Goal: Transaction & Acquisition: Purchase product/service

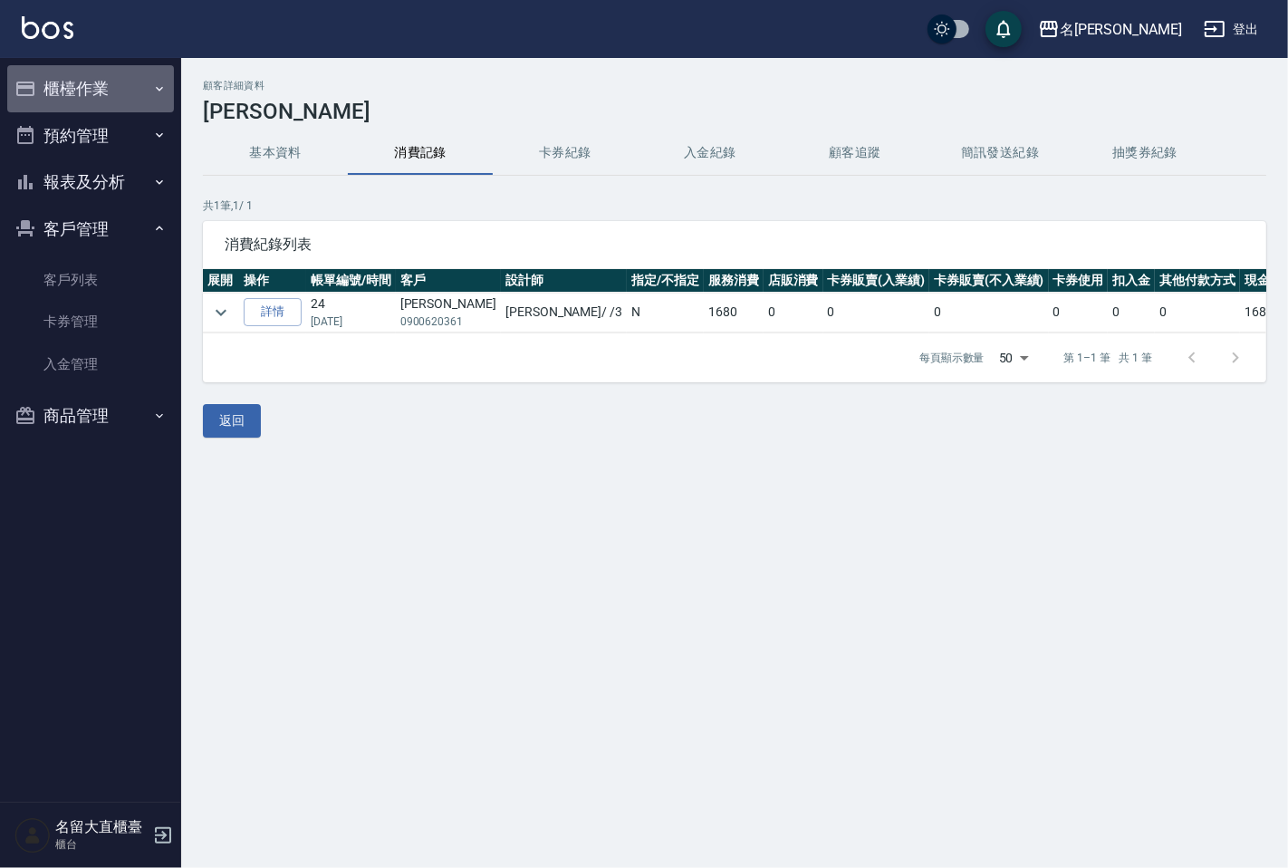
drag, startPoint x: 0, startPoint y: 0, endPoint x: 80, endPoint y: 85, distance: 116.7
click at [80, 85] on button "櫃檯作業" at bounding box center [90, 88] width 167 height 47
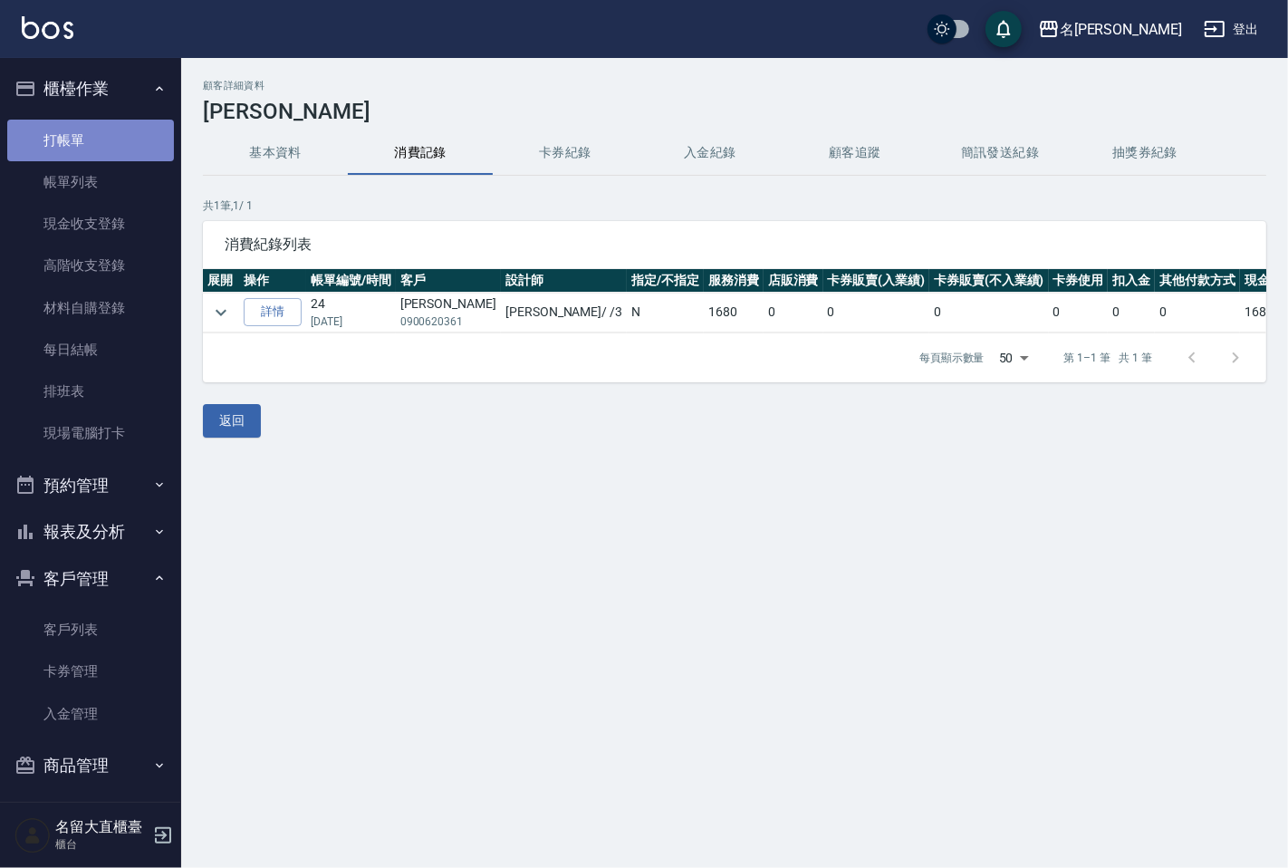
click at [119, 141] on link "打帳單" at bounding box center [90, 141] width 167 height 42
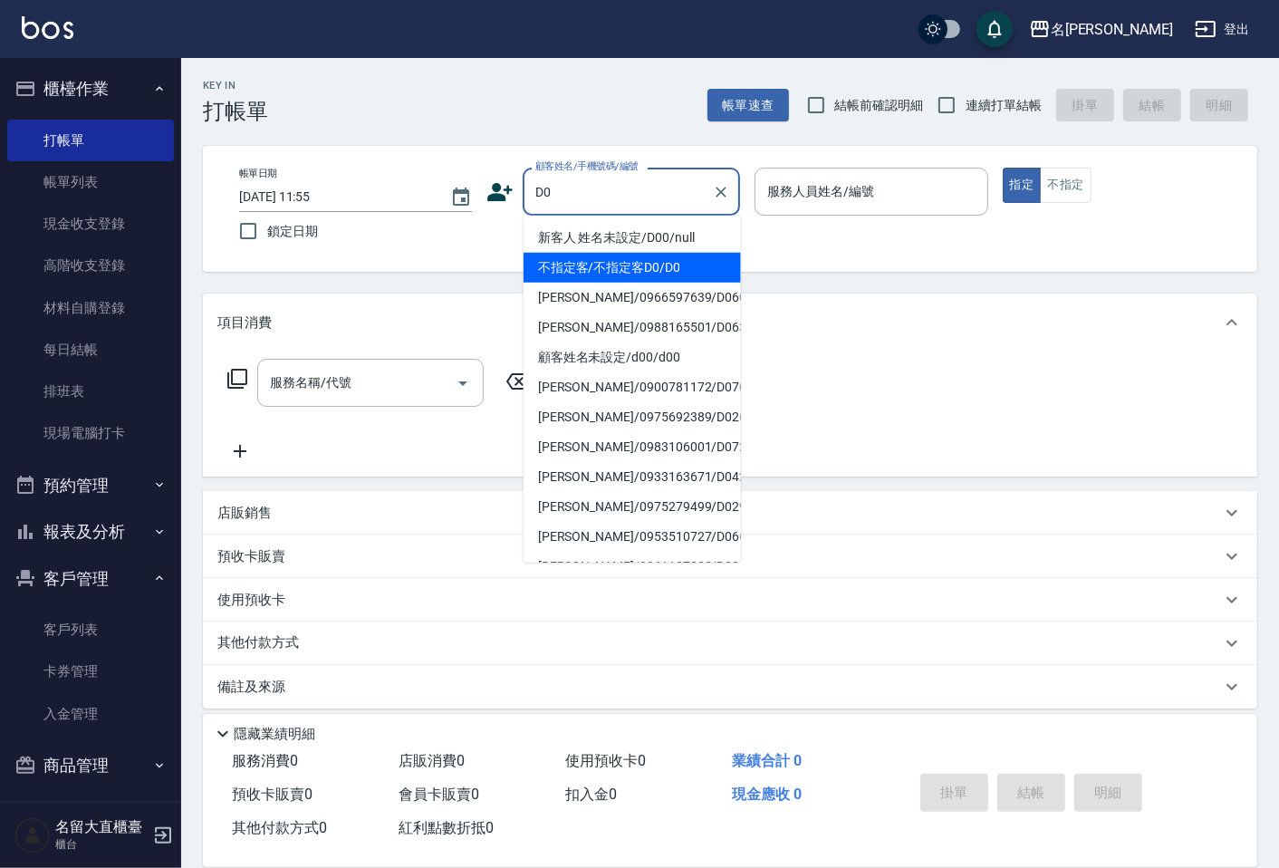
type input "不指定客/不指定客D0/D0"
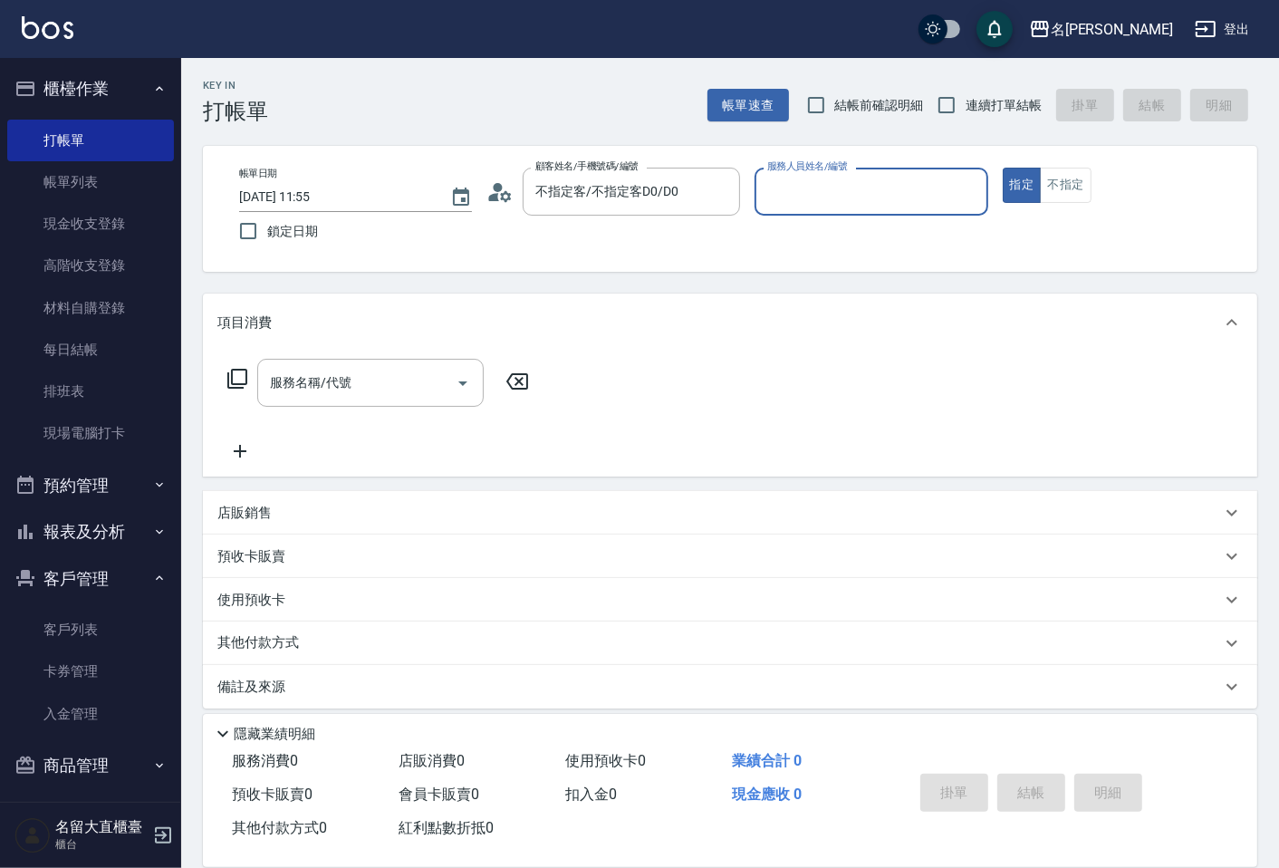
type input "[PERSON_NAME]3"
click at [1003, 168] on button "指定" at bounding box center [1022, 185] width 39 height 35
type button "true"
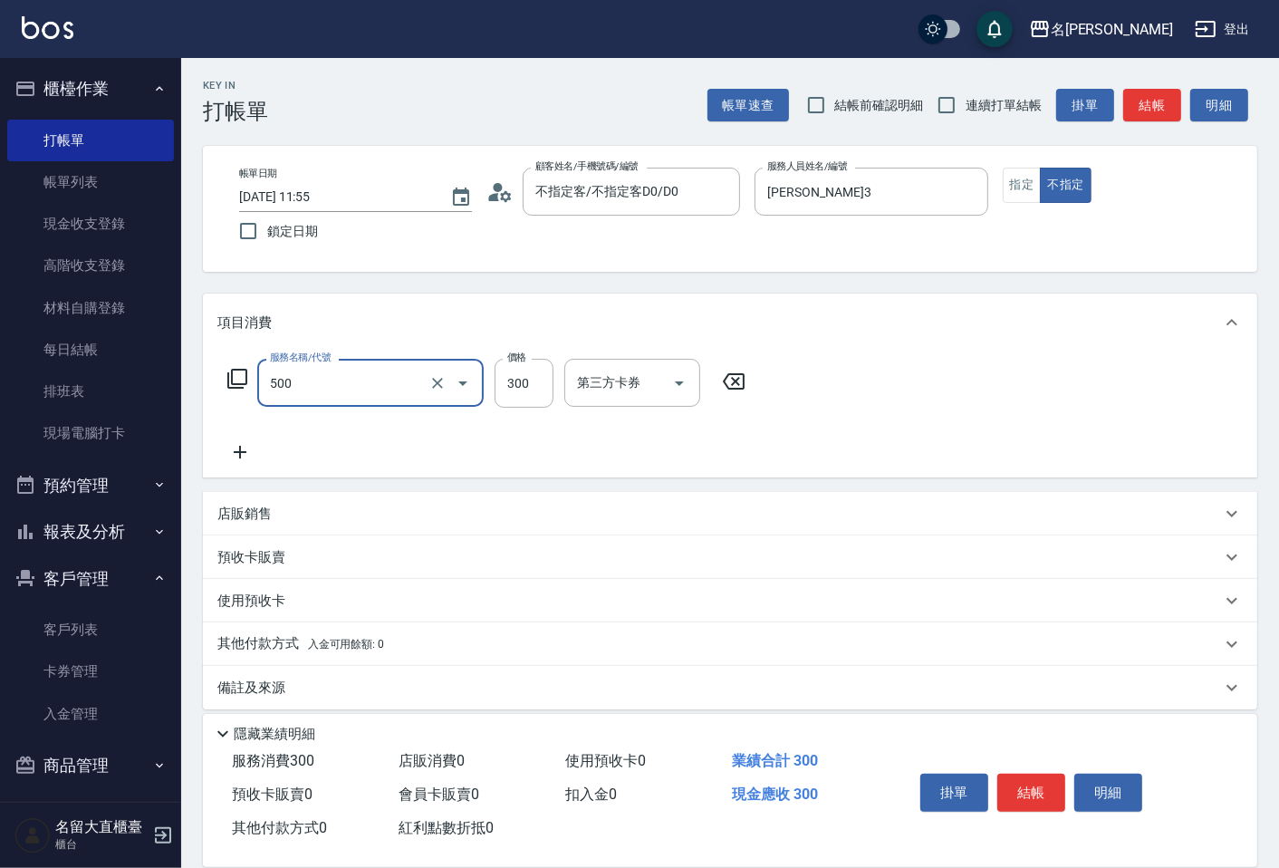
type input "洗髮(500)"
type input "350"
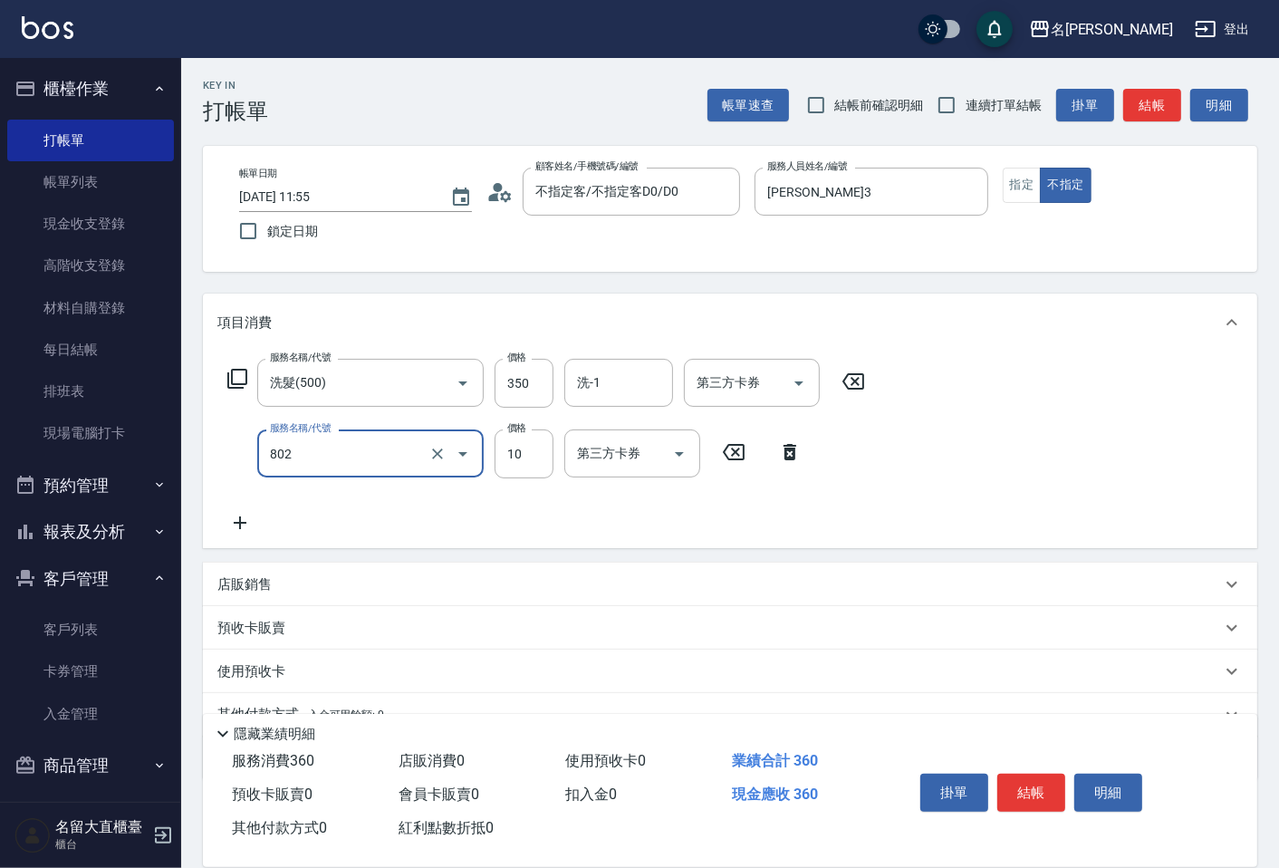
type input "潤絲(802)"
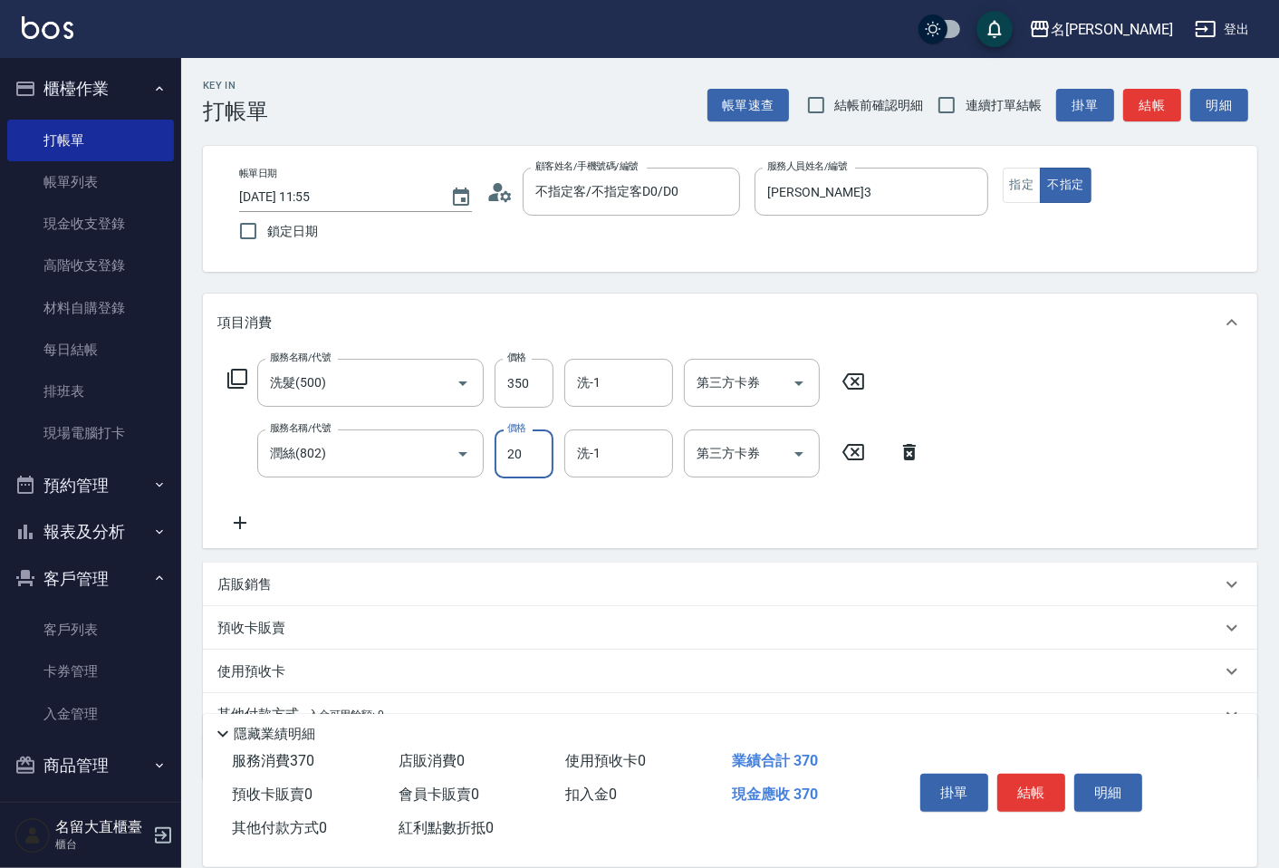
type input "20"
click at [950, 98] on input "連續打單結帳" at bounding box center [947, 105] width 38 height 38
checkbox input "true"
click at [1139, 101] on button "結帳" at bounding box center [1153, 106] width 58 height 34
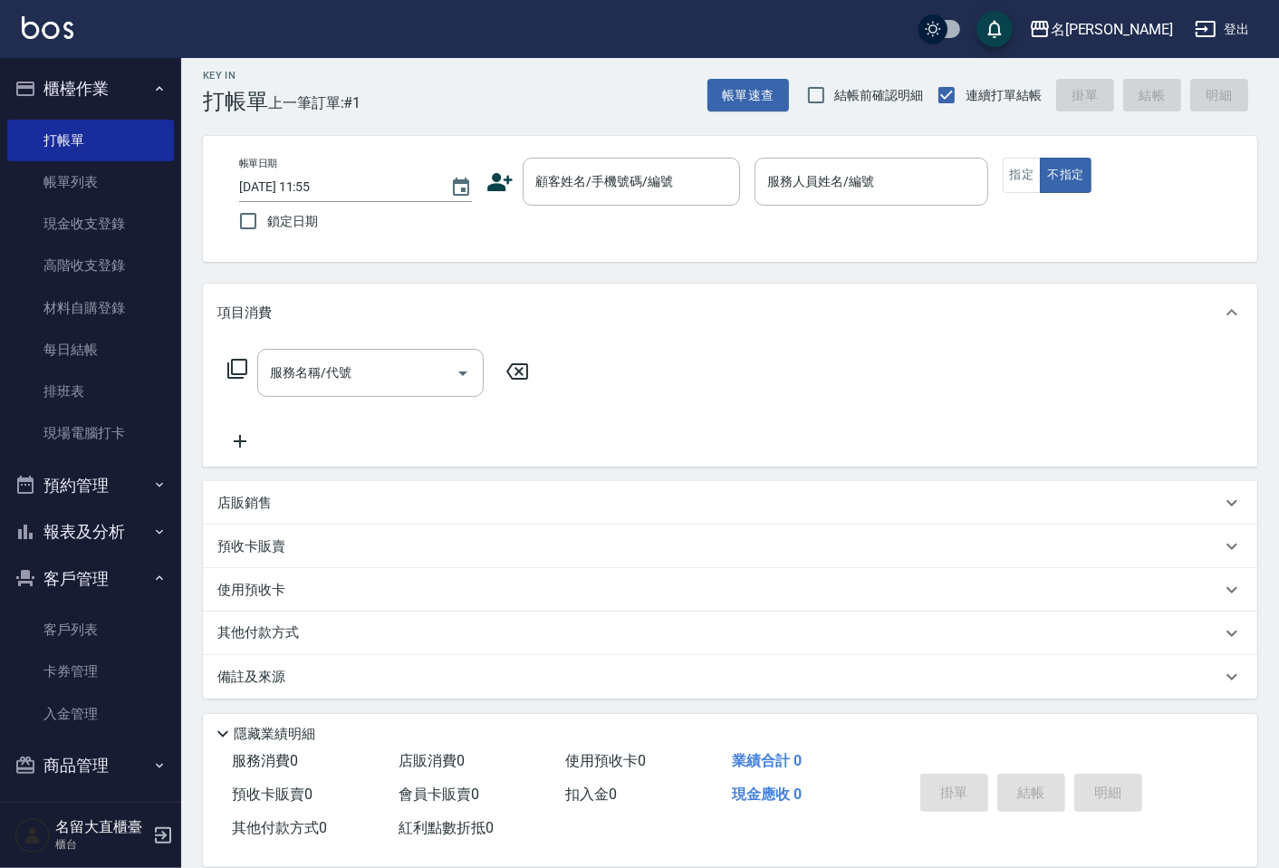
scroll to position [12, 0]
drag, startPoint x: 1146, startPoint y: 92, endPoint x: 118, endPoint y: 508, distance: 1109.3
click at [74, 627] on link "客戶列表" at bounding box center [90, 630] width 167 height 42
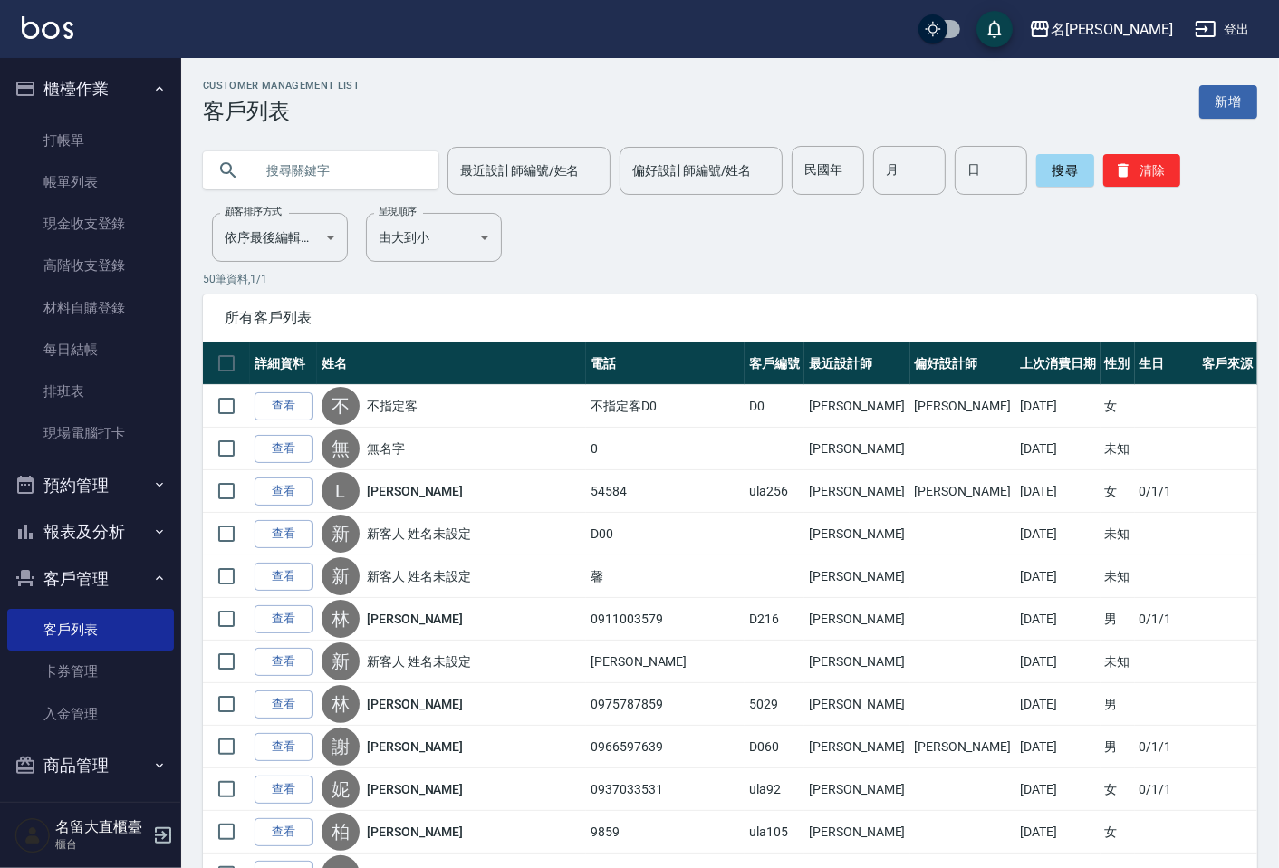
click at [293, 190] on input "text" at bounding box center [339, 170] width 170 height 49
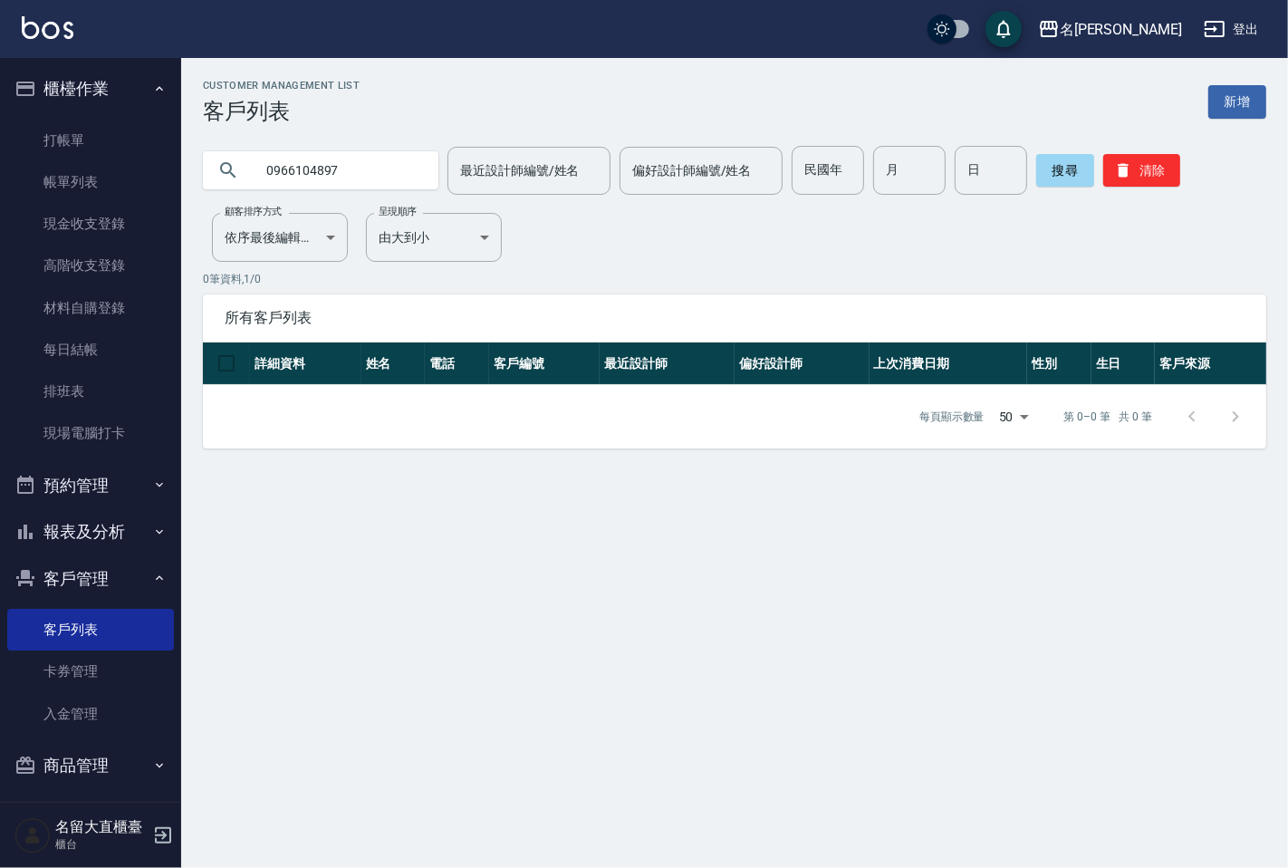
click at [342, 181] on input "0966104897" at bounding box center [339, 170] width 170 height 49
type input "[PERSON_NAME]"
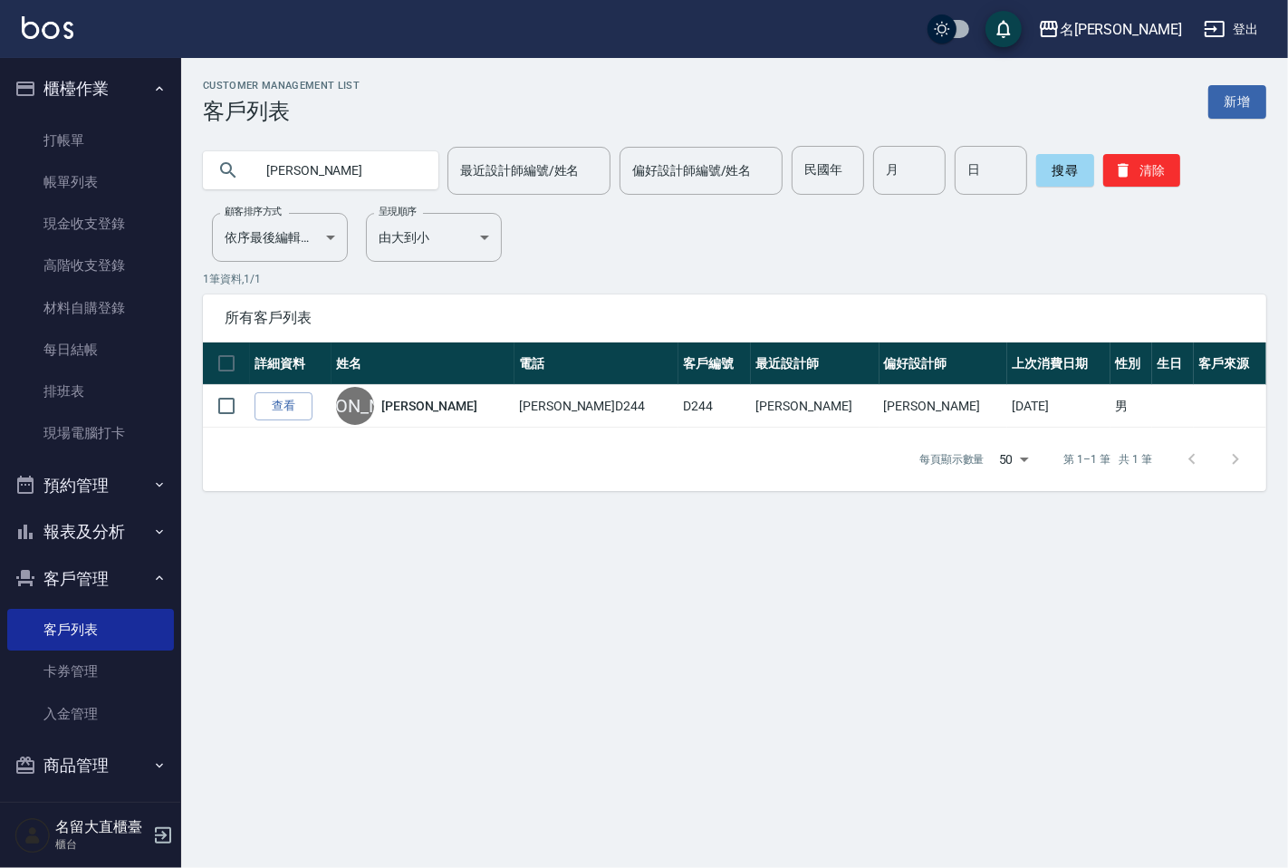
click at [401, 477] on div "每頁顯示數量 50 50 第 1–1 筆 共 1 筆" at bounding box center [735, 459] width 1064 height 63
click at [79, 159] on link "打帳單" at bounding box center [90, 141] width 167 height 42
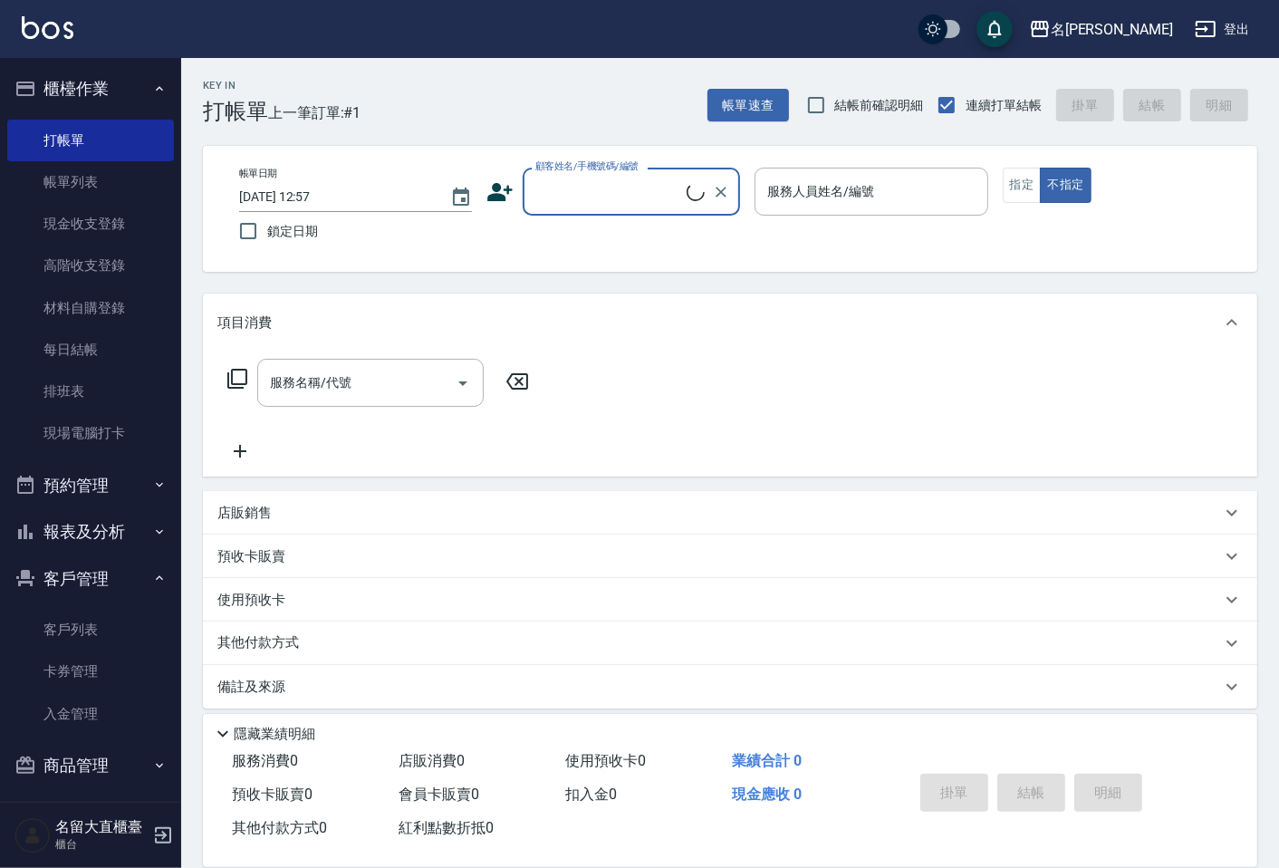
click at [564, 203] on input "顧客姓名/手機號碼/編號" at bounding box center [609, 192] width 156 height 32
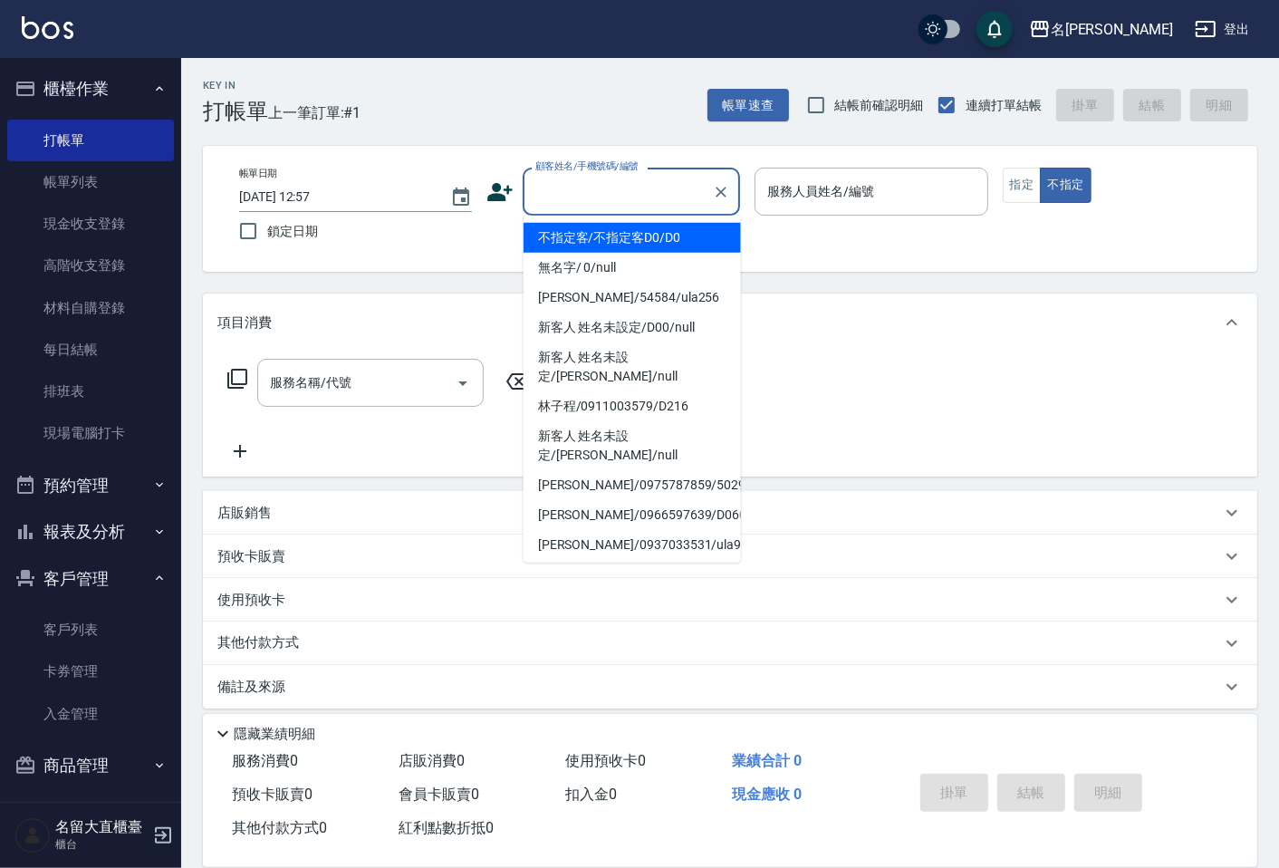
click at [581, 236] on li "不指定客/不指定客D0/D0" at bounding box center [632, 238] width 217 height 30
type input "不指定客/不指定客D0/D0"
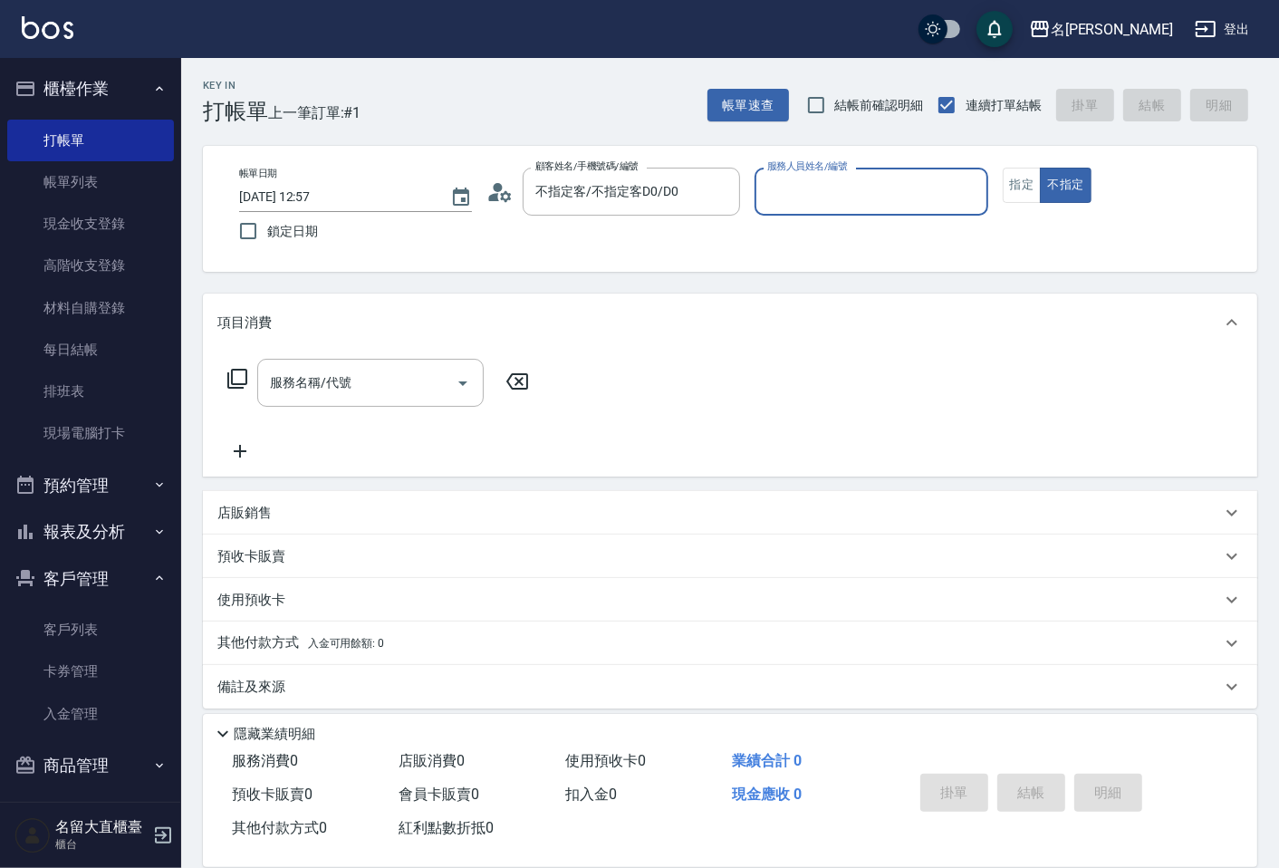
type input "[PERSON_NAME]3"
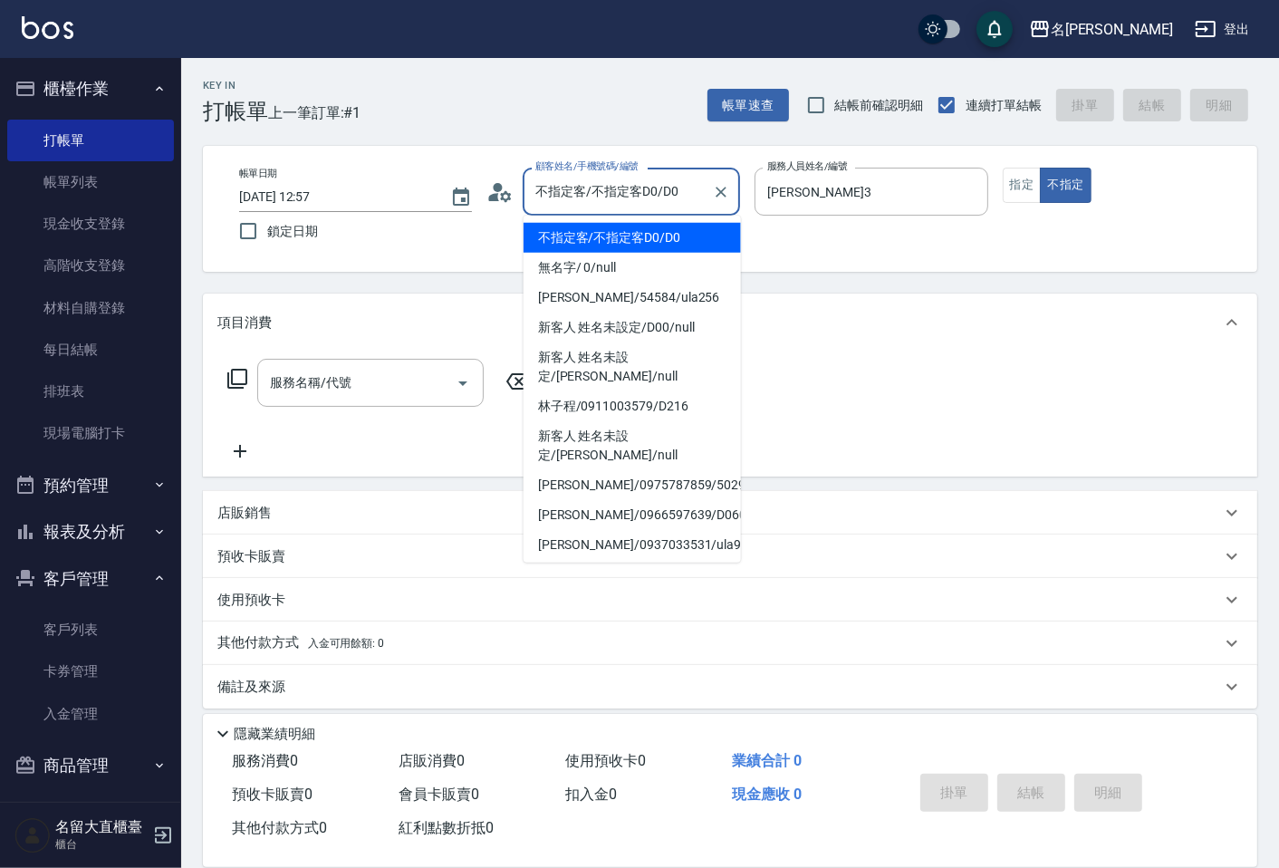
click at [645, 190] on input "不指定客/不指定客D0/D0" at bounding box center [618, 192] width 174 height 32
click at [719, 188] on icon "Clear" at bounding box center [721, 192] width 11 height 11
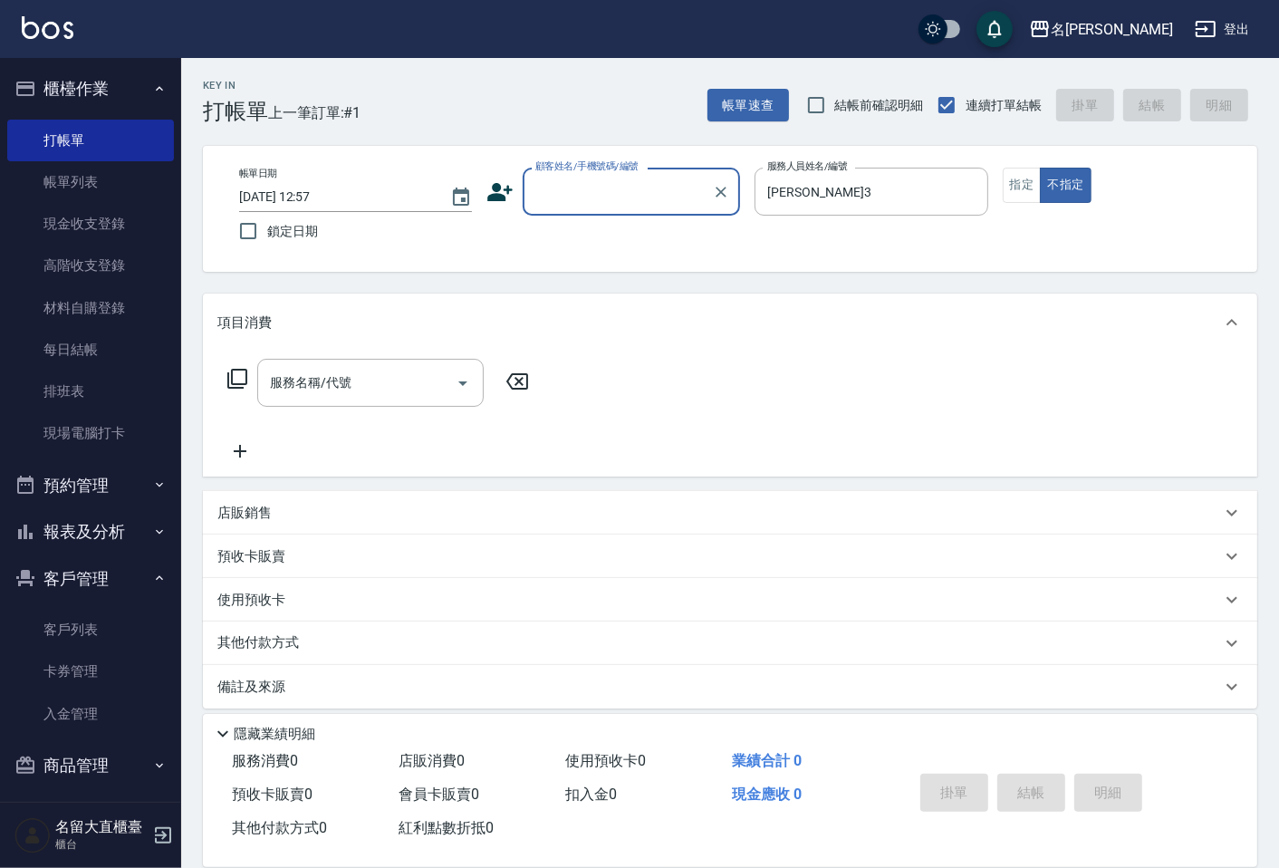
drag, startPoint x: 651, startPoint y: 197, endPoint x: 643, endPoint y: 210, distance: 15.4
click at [643, 210] on div "顧客姓名/手機號碼/編號" at bounding box center [631, 192] width 217 height 48
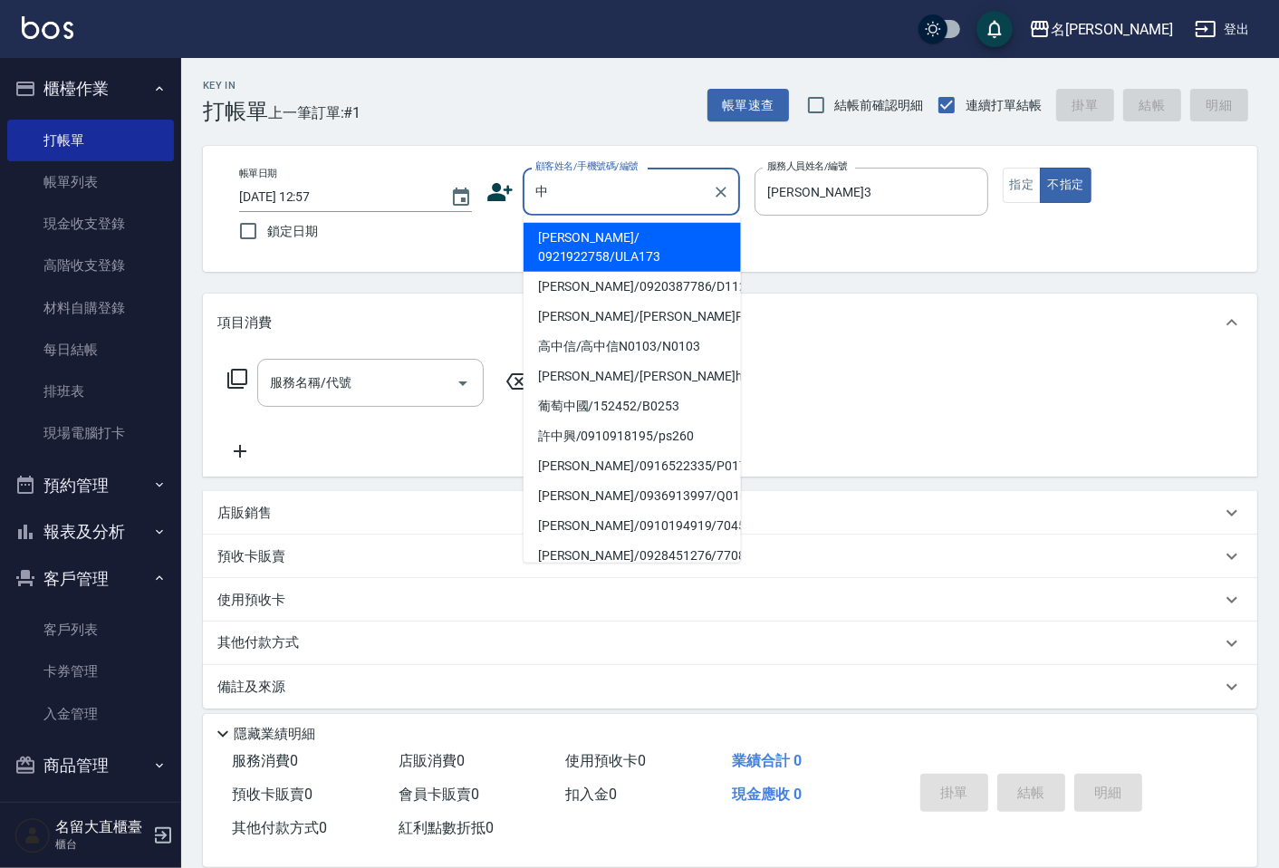
click at [593, 221] on ul "[PERSON_NAME]/ 0921922758/ULA173 [PERSON_NAME]/0920387786/D112 [PERSON_NAME]/[P…" at bounding box center [632, 389] width 217 height 347
click at [713, 236] on li "[PERSON_NAME]/ 0921922758/ULA173" at bounding box center [632, 247] width 217 height 49
type input "[PERSON_NAME]/ 0921922758/ULA173"
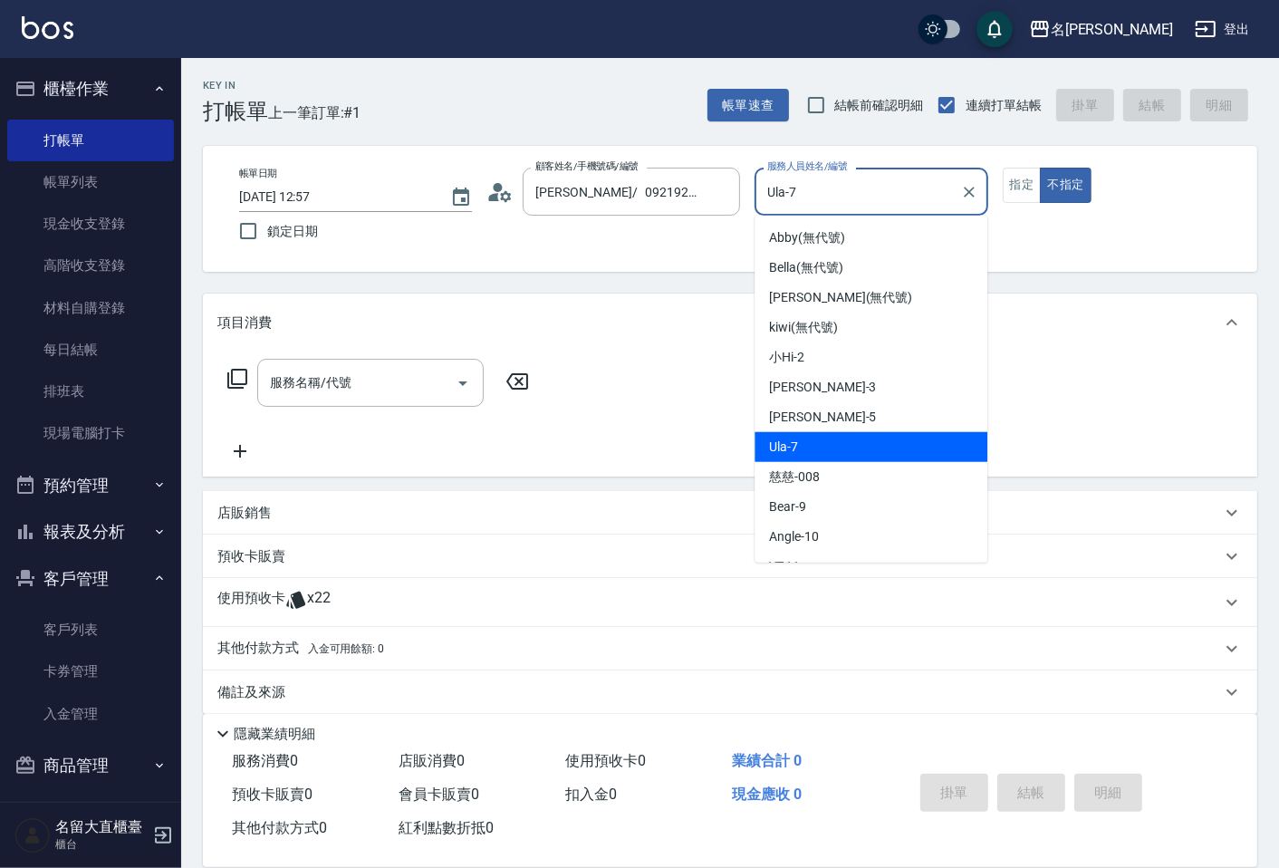
click at [812, 191] on input "Ula-7" at bounding box center [857, 192] width 189 height 32
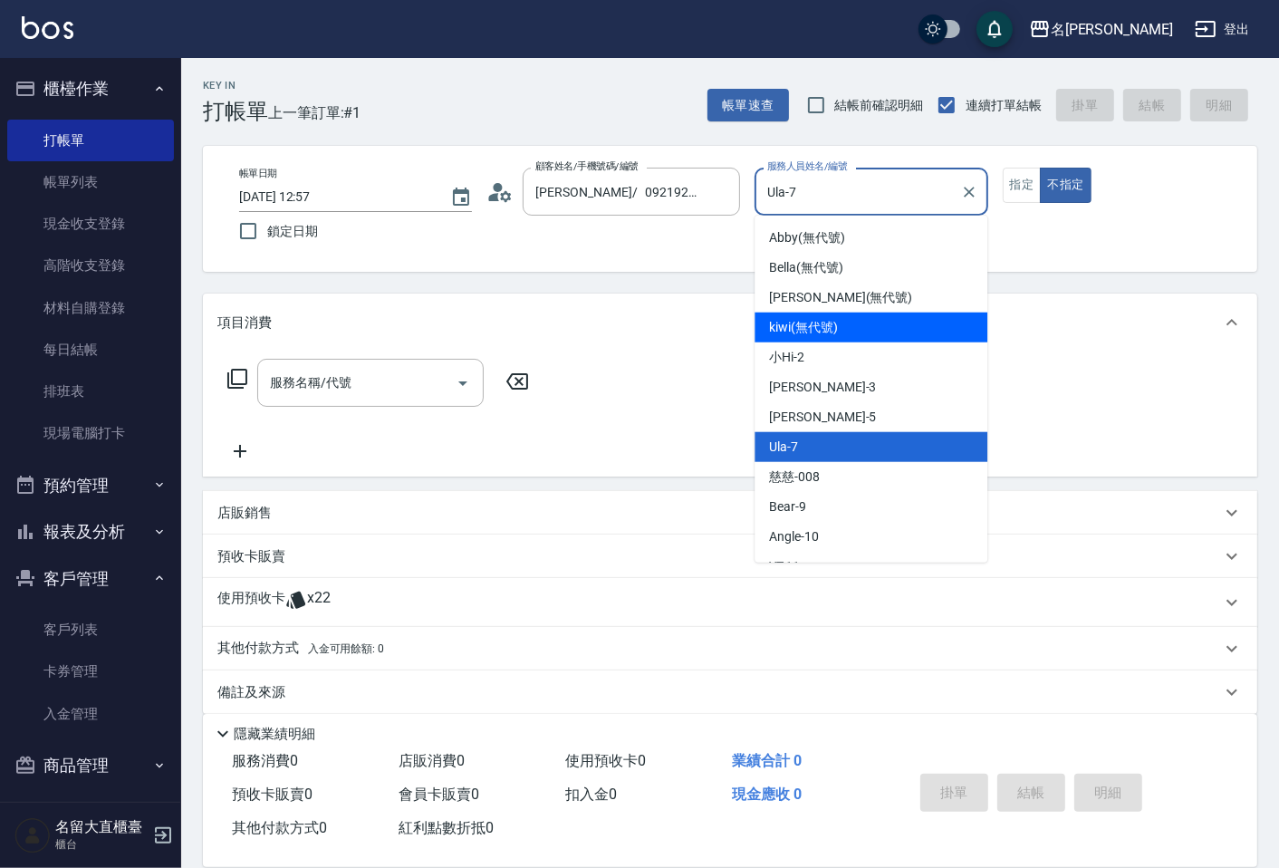
scroll to position [265, 0]
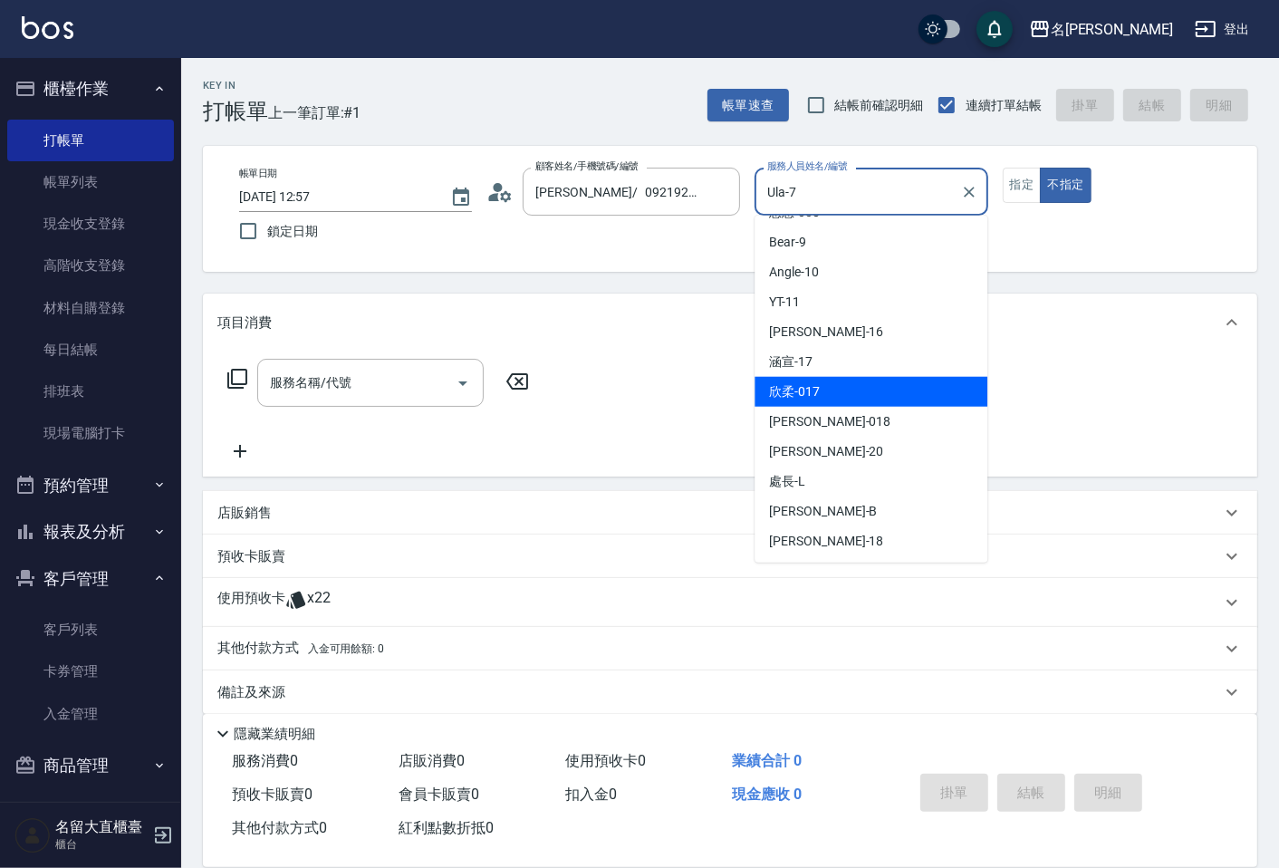
click at [867, 378] on div "欣柔 -017" at bounding box center [871, 392] width 233 height 30
type input "欣柔-017"
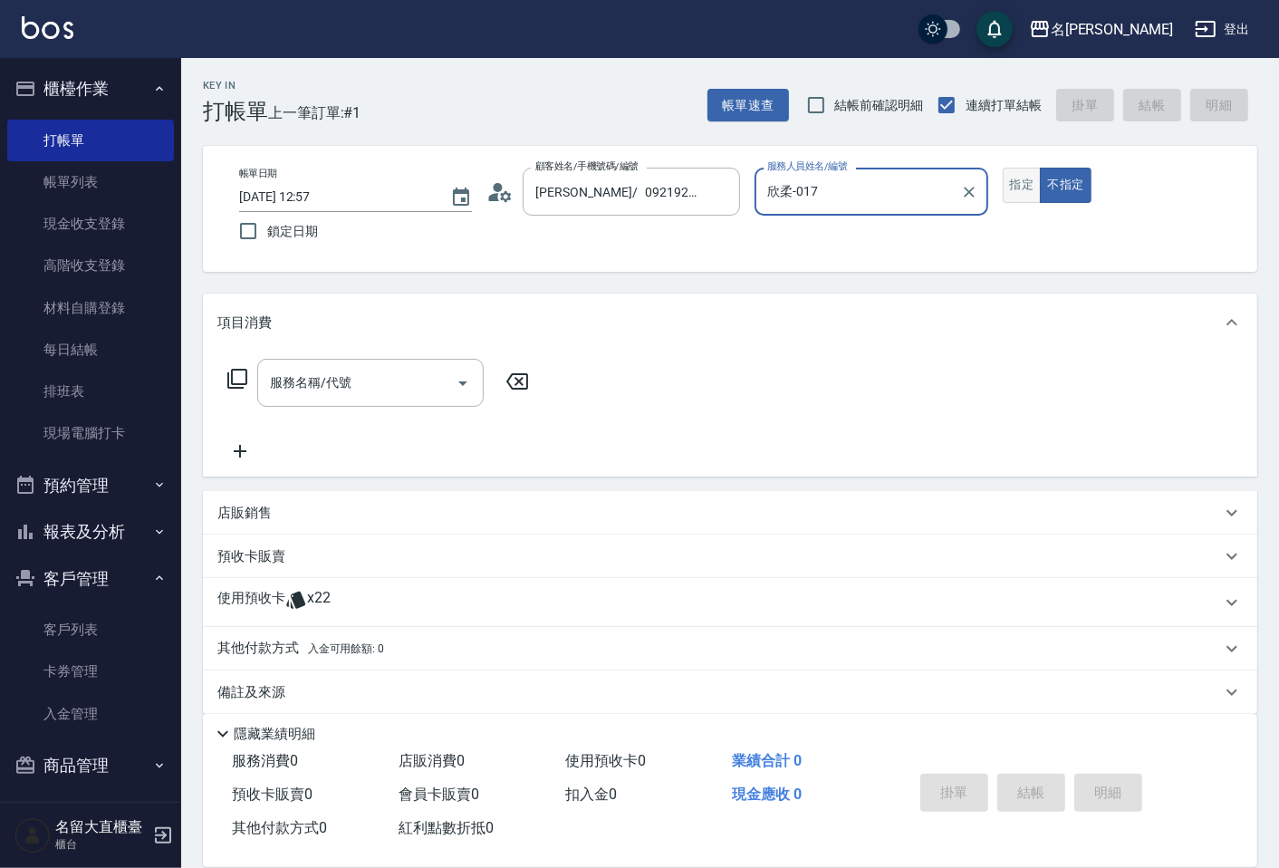
click at [1018, 191] on button "指定" at bounding box center [1022, 185] width 39 height 35
click at [387, 400] on div "服務名稱/代號" at bounding box center [370, 383] width 227 height 48
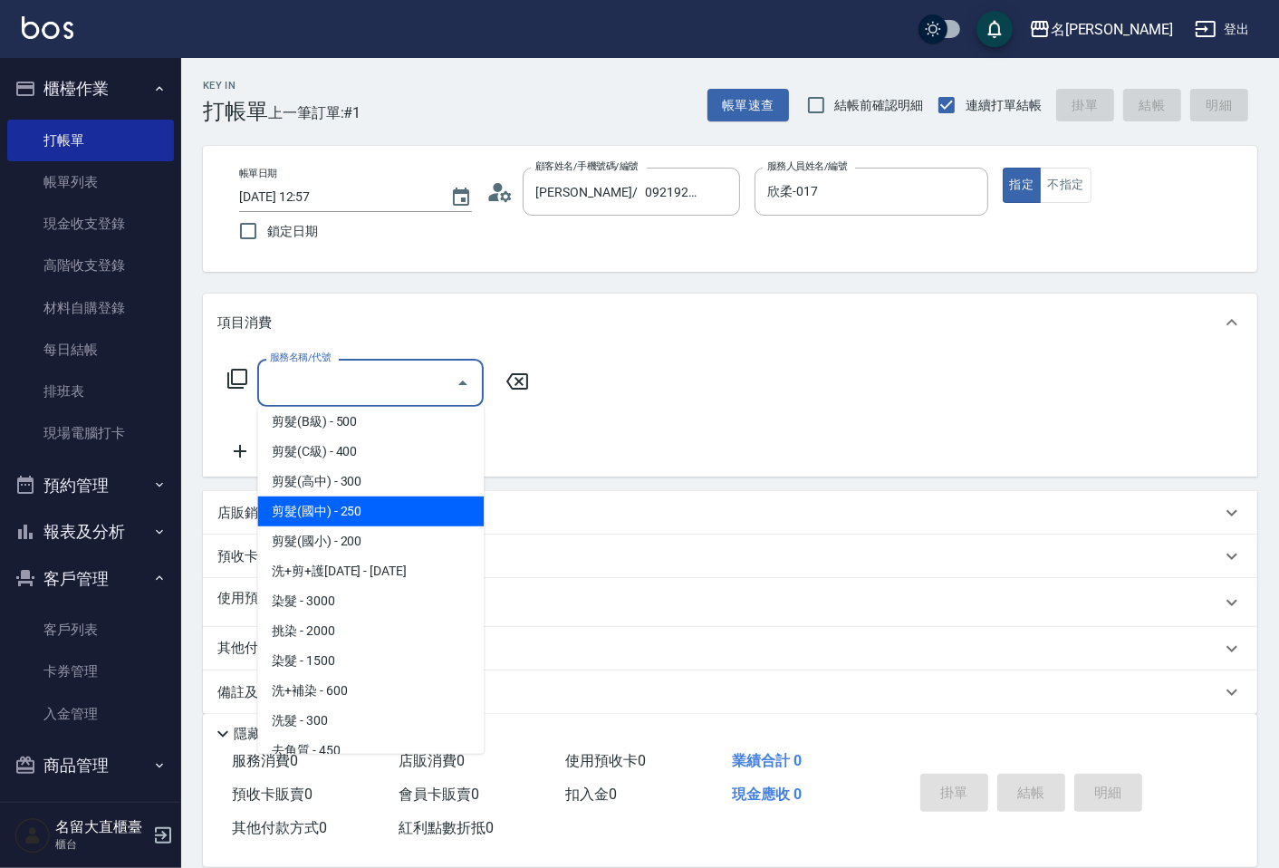
scroll to position [402, 0]
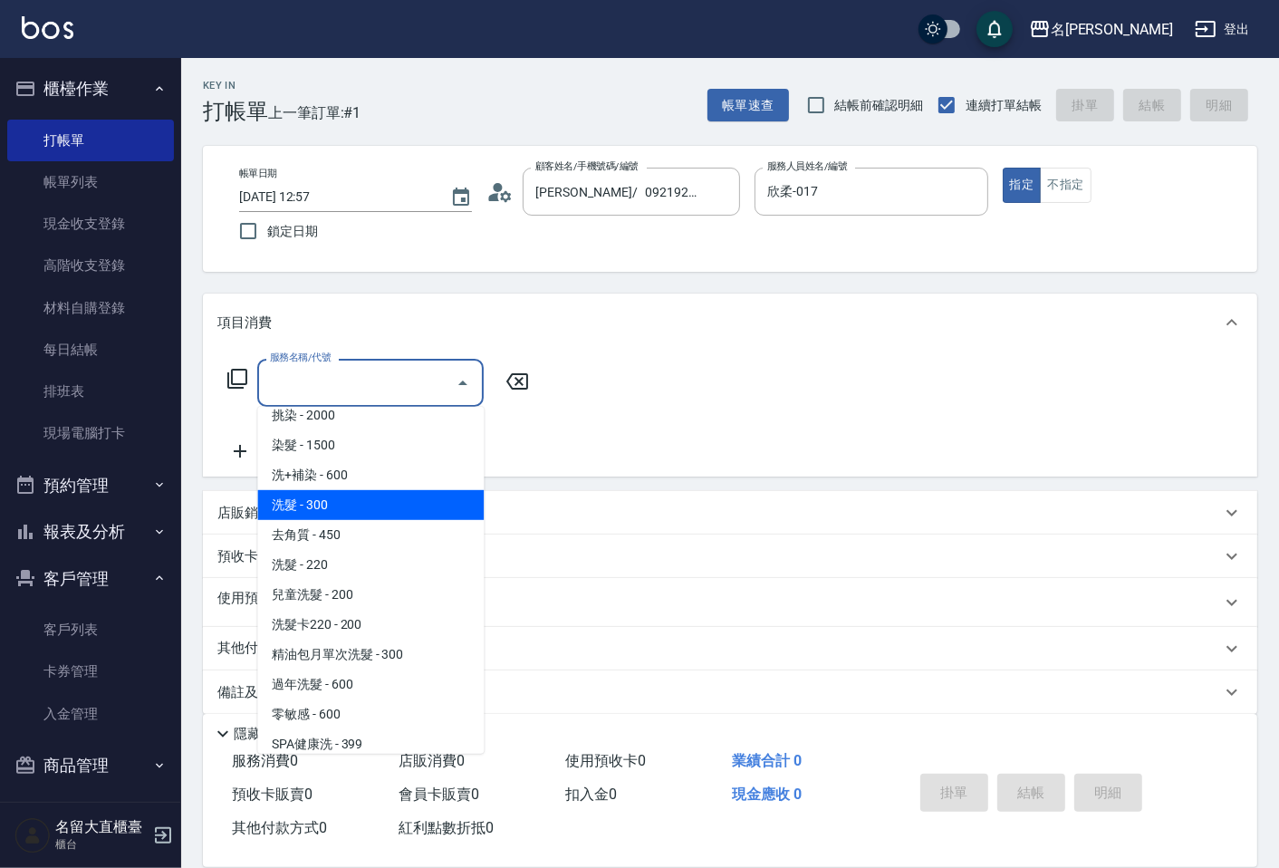
click at [318, 501] on span "洗髮 - 300" at bounding box center [370, 505] width 227 height 30
type input "洗髮(500)"
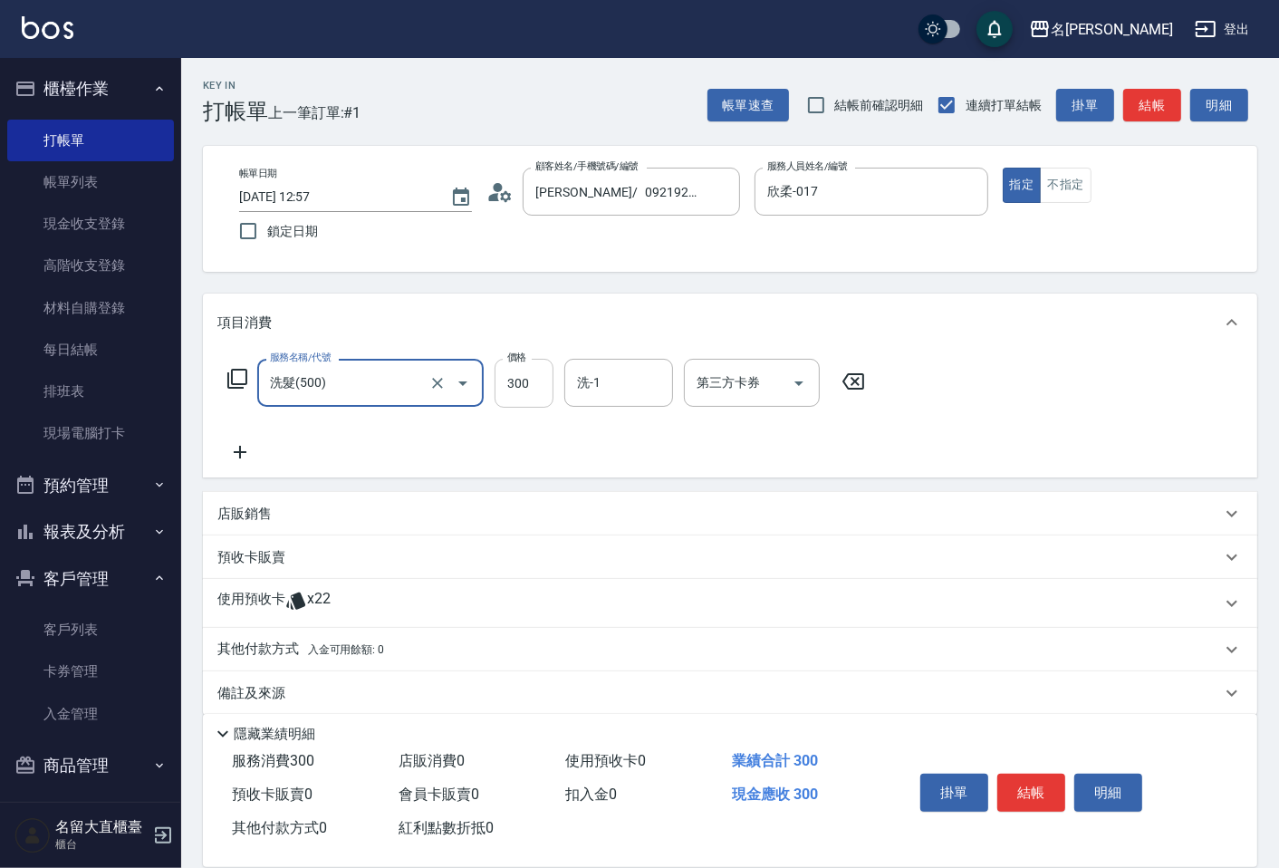
drag, startPoint x: 536, startPoint y: 400, endPoint x: 524, endPoint y: 365, distance: 37.5
click at [536, 400] on input "300" at bounding box center [524, 383] width 59 height 49
type input "350"
click at [1027, 781] on button "結帳" at bounding box center [1032, 793] width 68 height 38
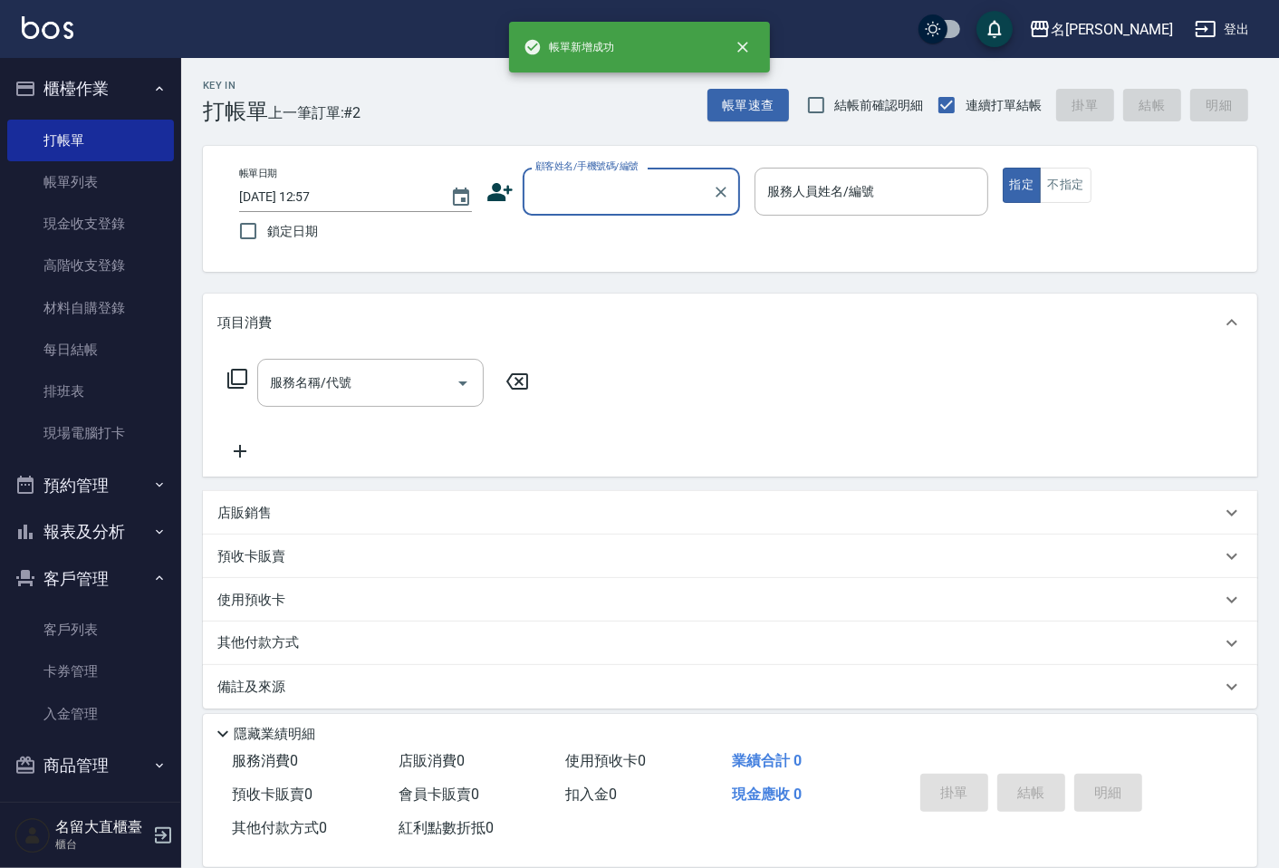
scroll to position [0, 0]
click at [650, 193] on input "顧客姓名/手機號碼/編號" at bounding box center [618, 192] width 174 height 32
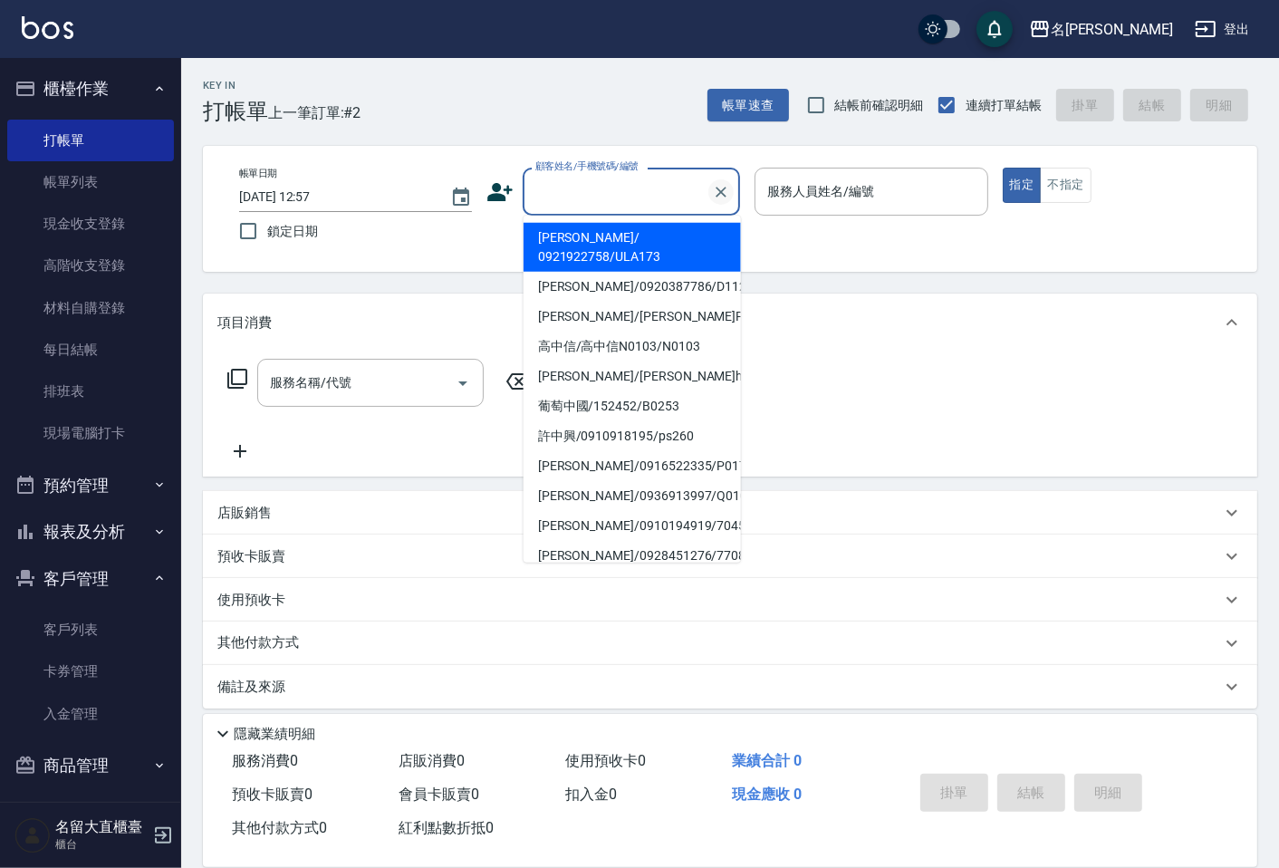
click at [712, 184] on icon "Clear" at bounding box center [721, 192] width 18 height 18
click at [709, 190] on button "Clear" at bounding box center [721, 191] width 25 height 25
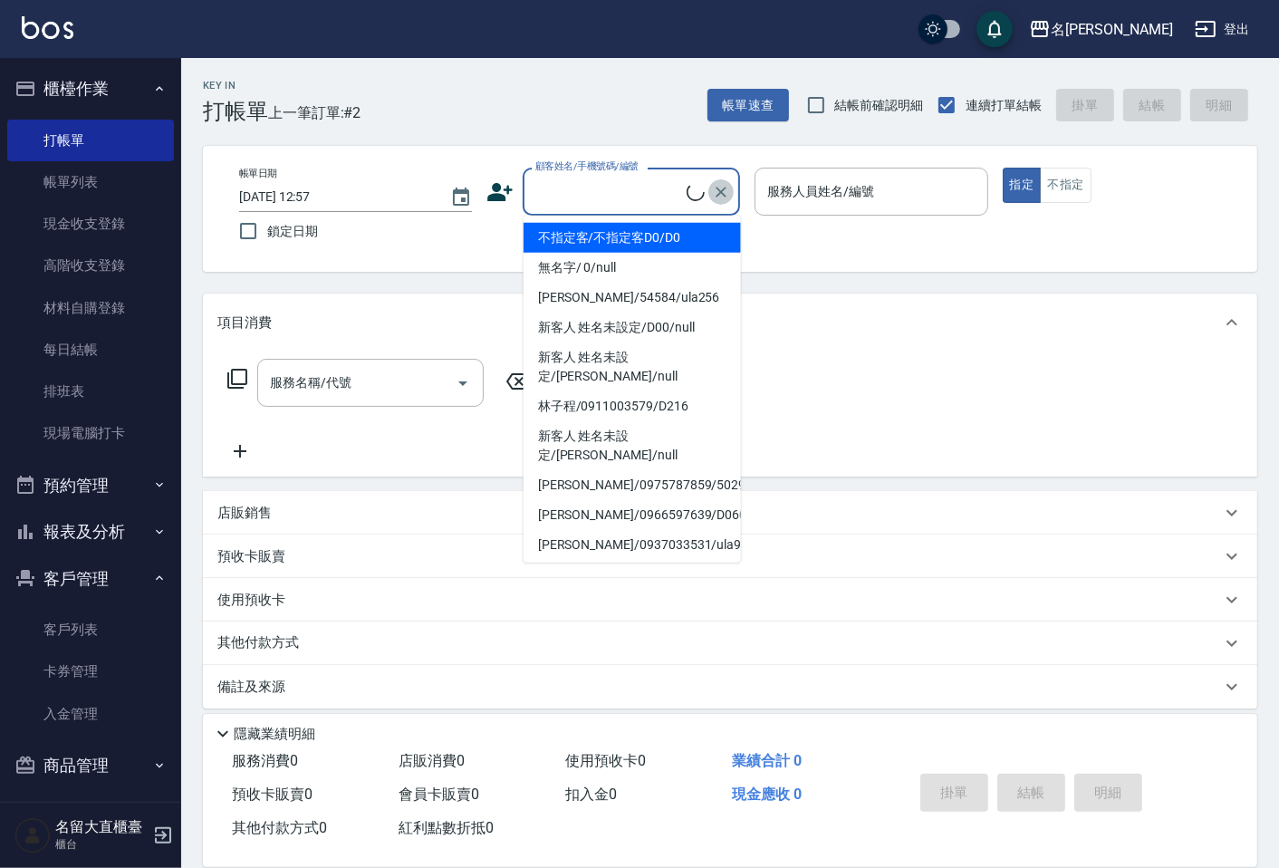
click at [718, 190] on icon "Clear" at bounding box center [721, 192] width 18 height 18
click at [675, 194] on input "顧客姓名/手機號碼/編號" at bounding box center [609, 192] width 156 height 32
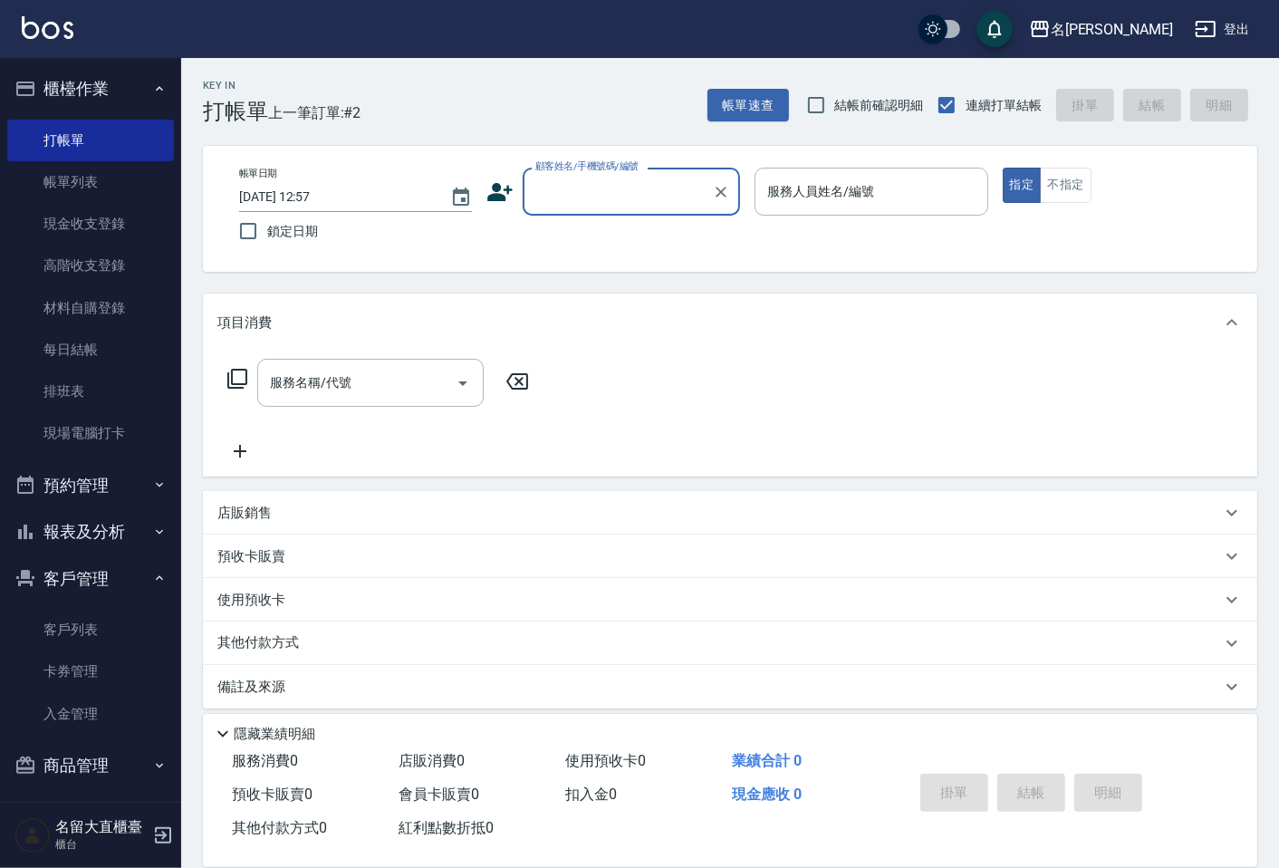
click at [608, 200] on input "顧客姓名/手機號碼/編號" at bounding box center [618, 192] width 174 height 32
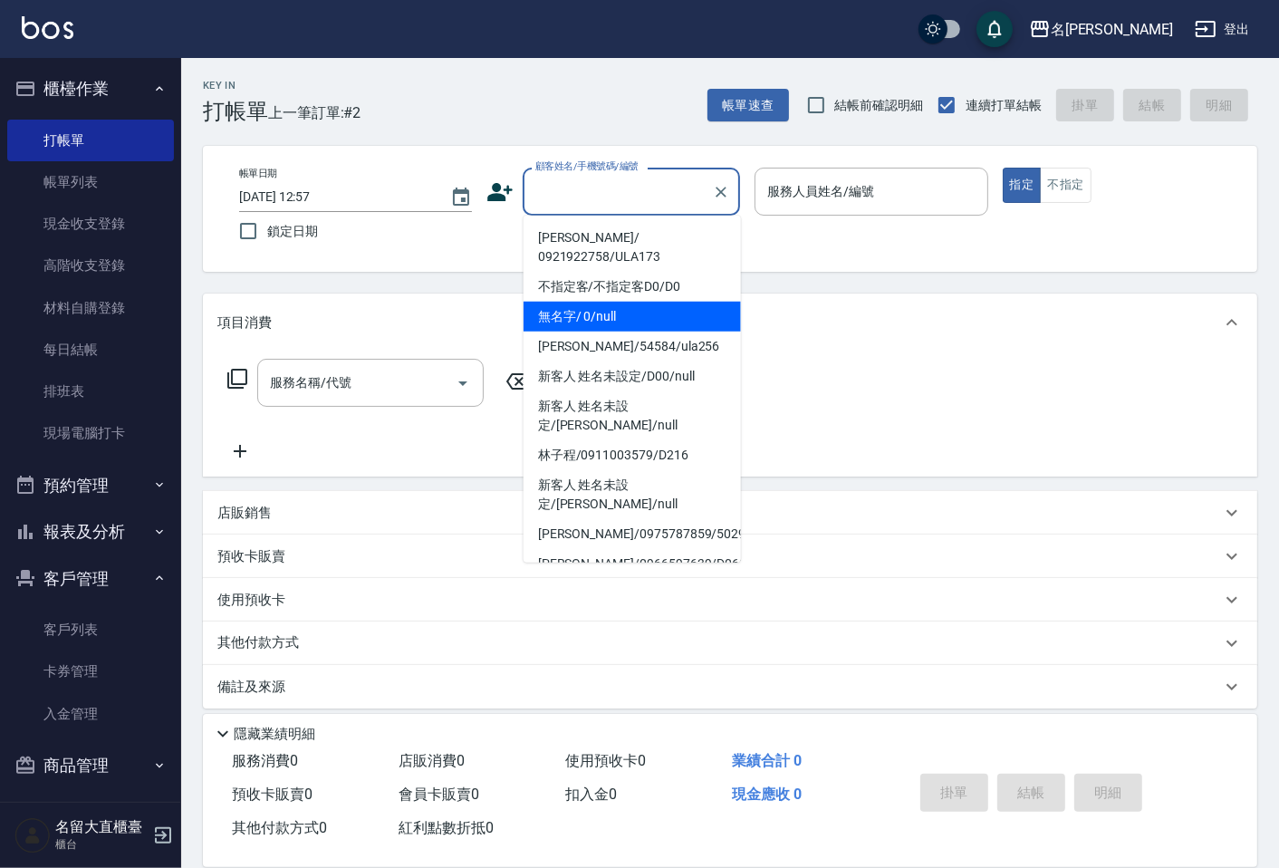
click at [589, 302] on li "無名字/ 0/null" at bounding box center [632, 317] width 217 height 30
type input "無名字/ 0/null"
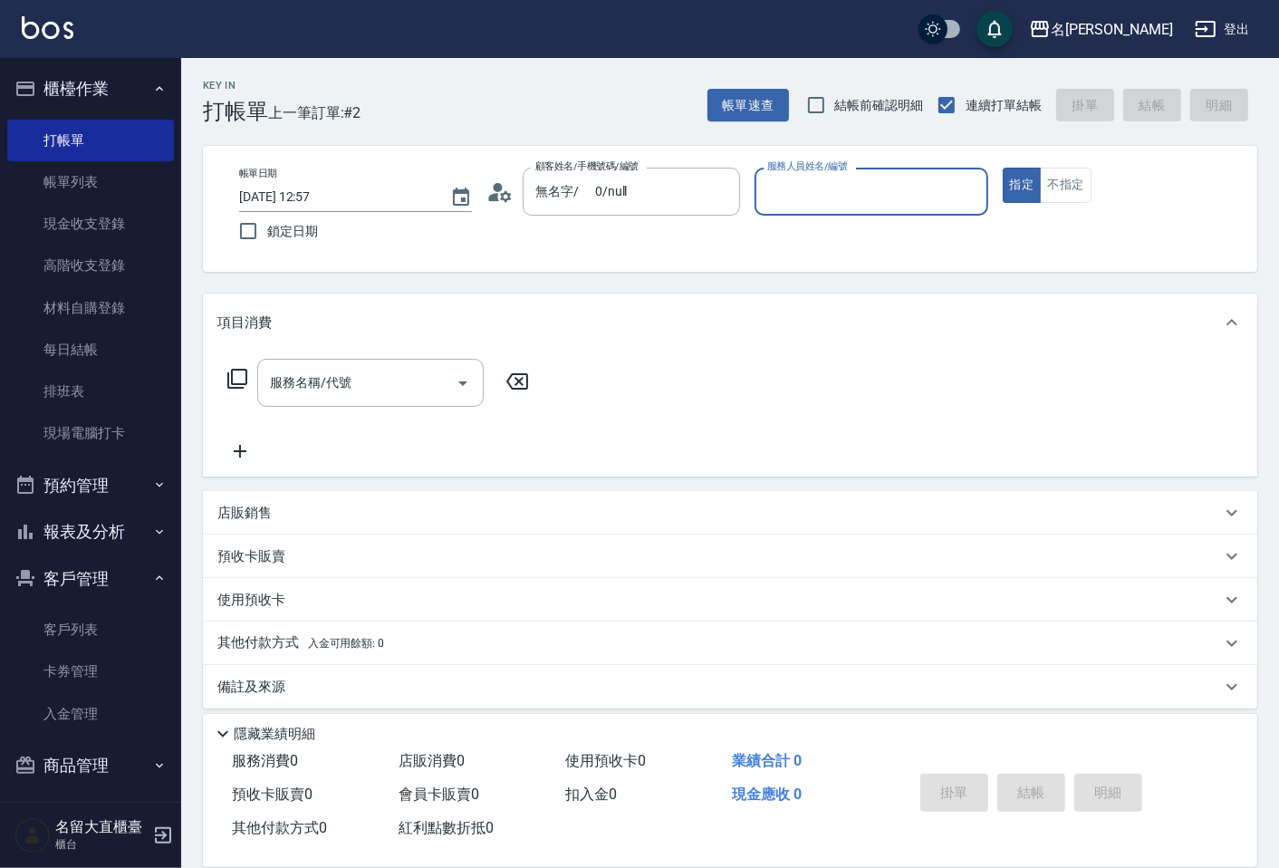
drag, startPoint x: 843, startPoint y: 188, endPoint x: 838, endPoint y: 213, distance: 24.9
click at [840, 191] on input "服務人員姓名/編號" at bounding box center [871, 192] width 217 height 32
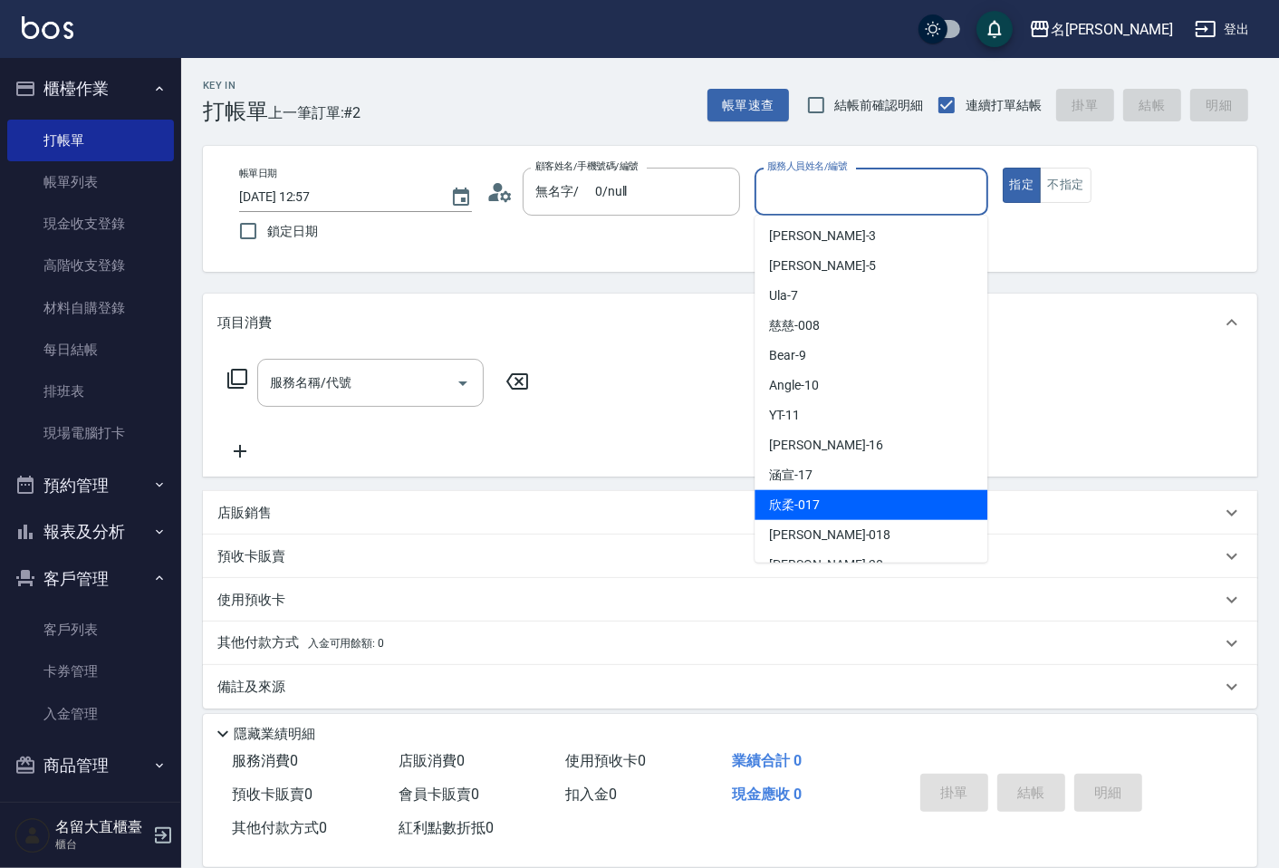
scroll to position [265, 0]
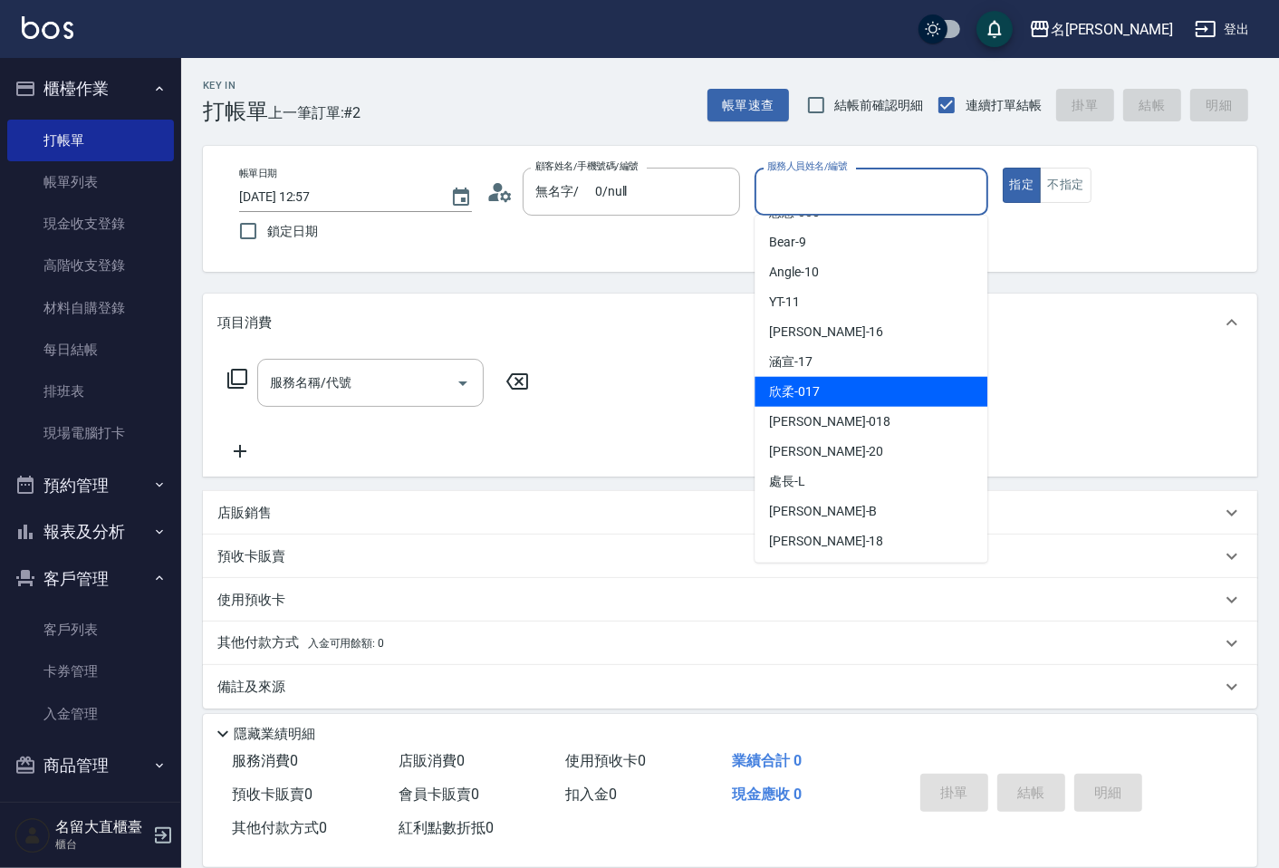
click at [844, 400] on div "欣柔 -017" at bounding box center [871, 392] width 233 height 30
type input "欣柔-017"
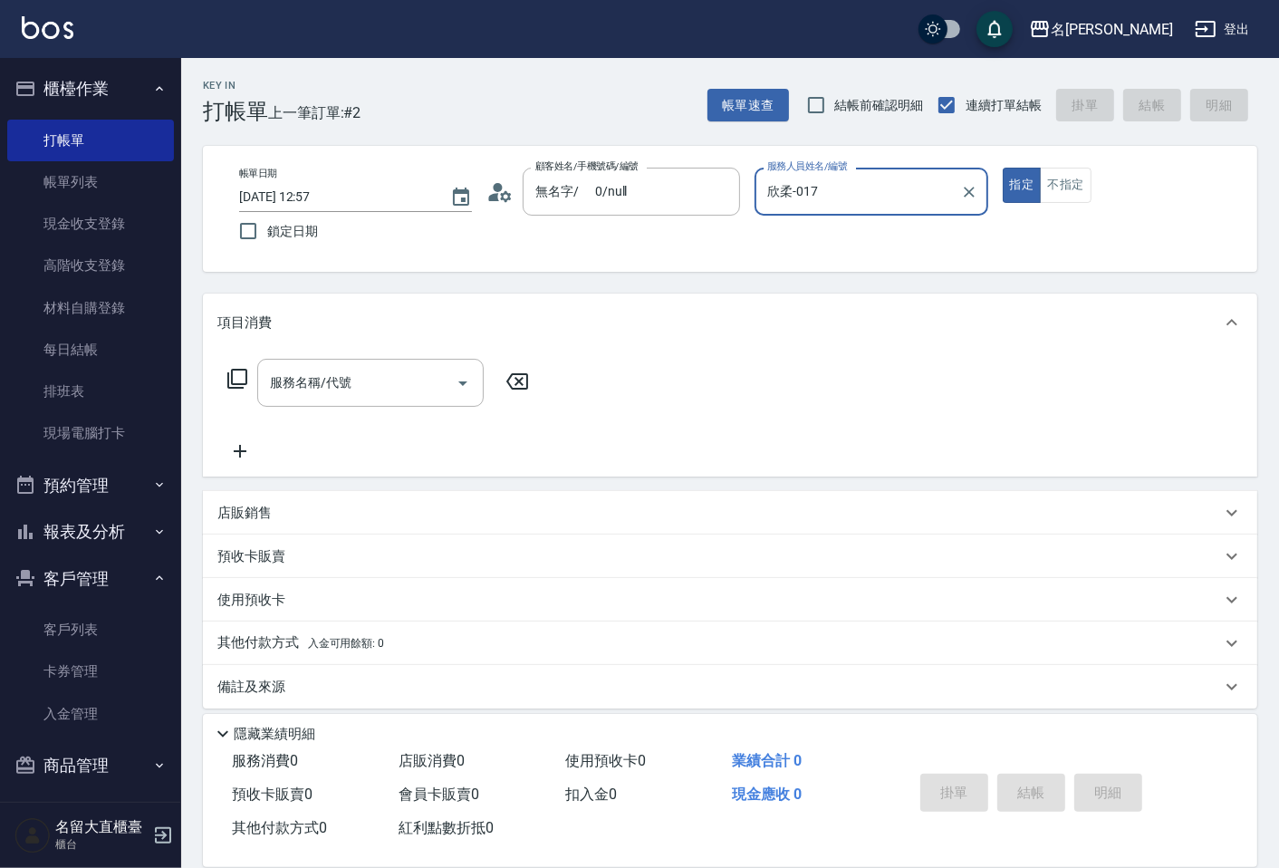
click at [400, 354] on div "服務名稱/代號 服務名稱/代號" at bounding box center [730, 414] width 1055 height 125
click at [379, 403] on div "服務名稱/代號" at bounding box center [370, 383] width 227 height 48
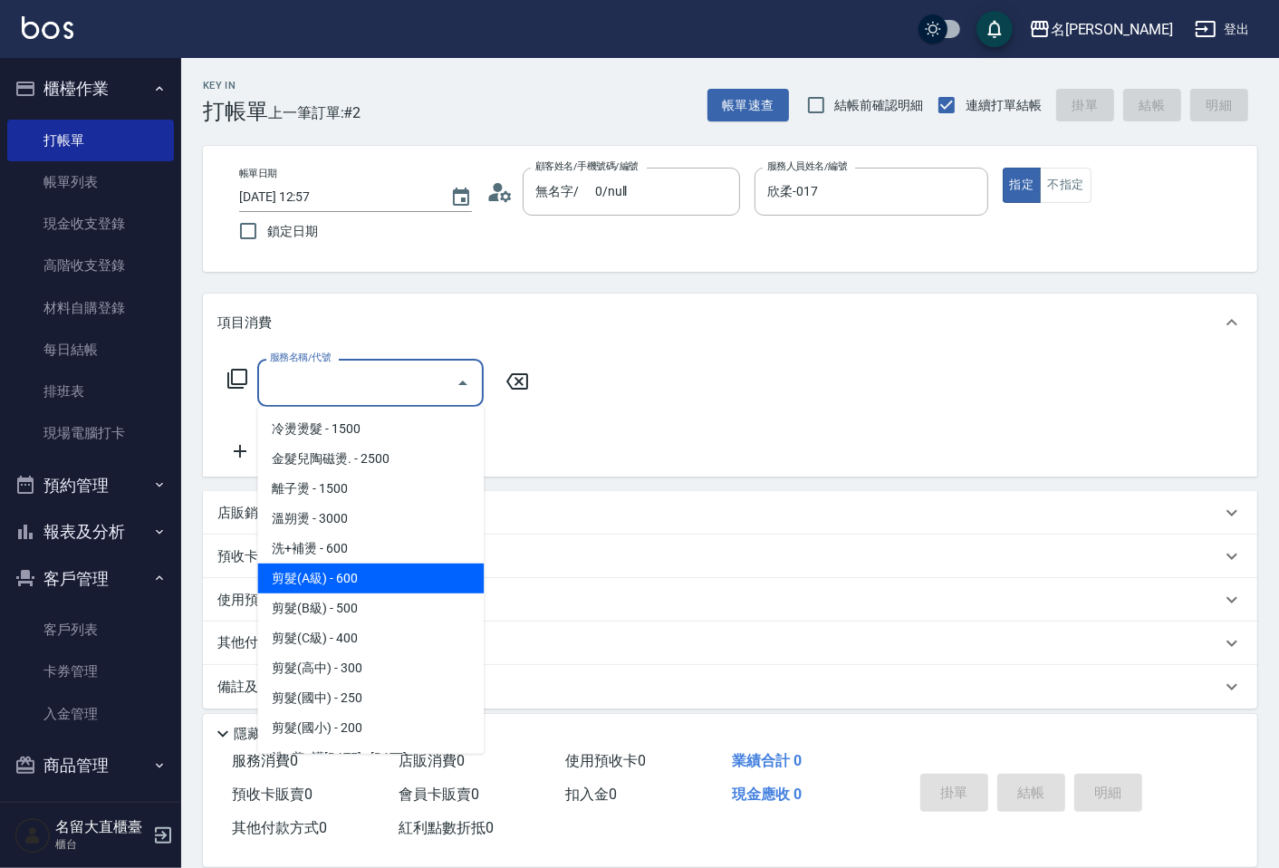
click at [352, 571] on span "剪髮(A級) - 600" at bounding box center [370, 579] width 227 height 30
type input "剪髮(A級)(301)"
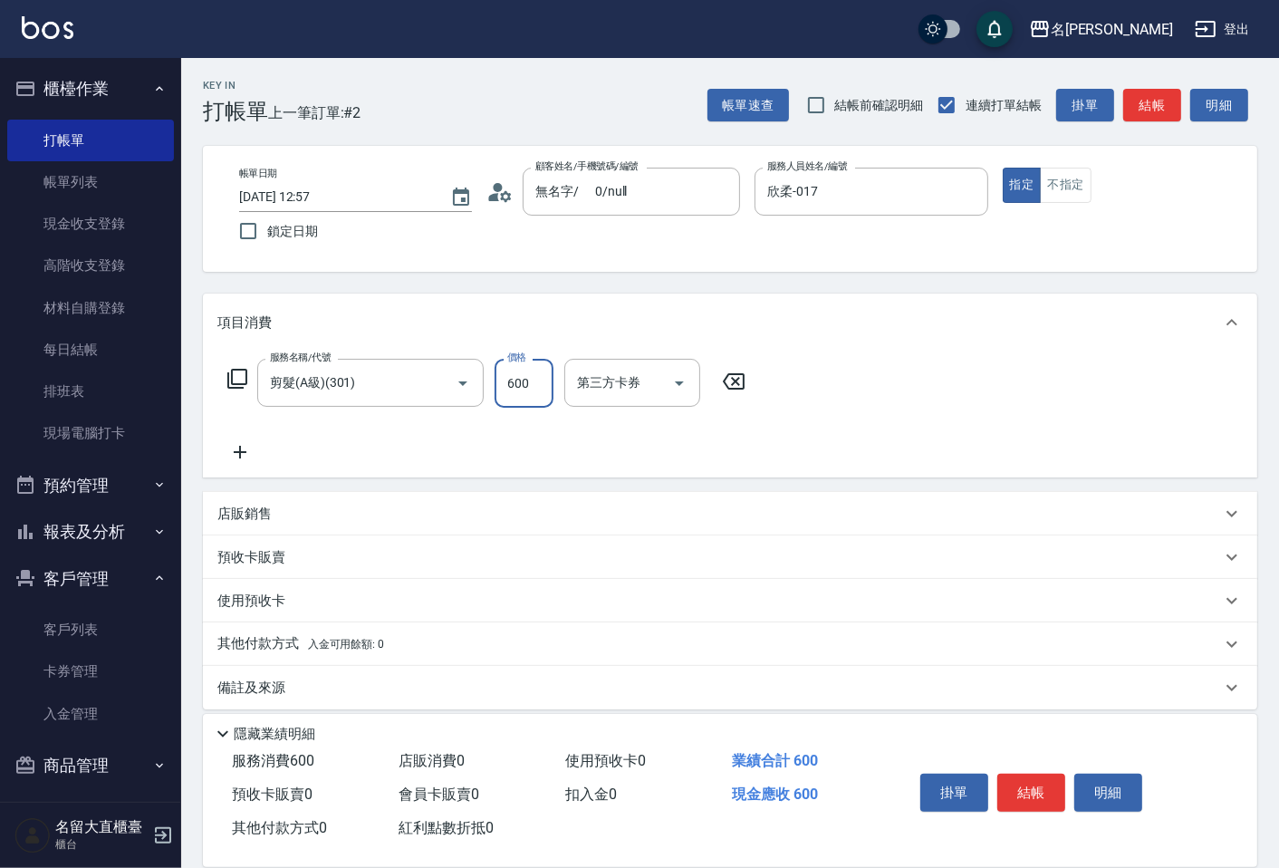
click at [512, 394] on input "600" at bounding box center [524, 383] width 59 height 49
type input "200"
click at [1030, 803] on button "結帳" at bounding box center [1032, 793] width 68 height 38
click at [1030, 803] on div "掛單 結帳 明細" at bounding box center [1031, 795] width 236 height 57
